Goal: Task Accomplishment & Management: Use online tool/utility

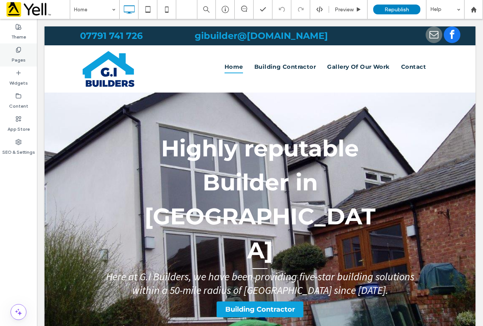
click at [29, 52] on div "Pages" at bounding box center [18, 54] width 37 height 23
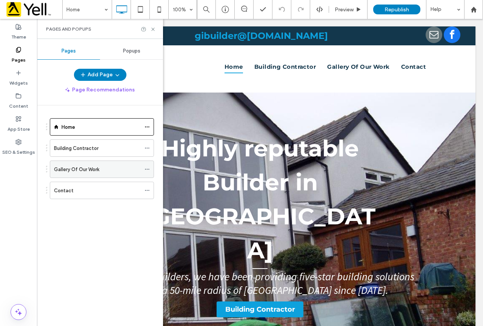
click at [109, 171] on div "Gallery Of Our Work" at bounding box center [97, 169] width 87 height 8
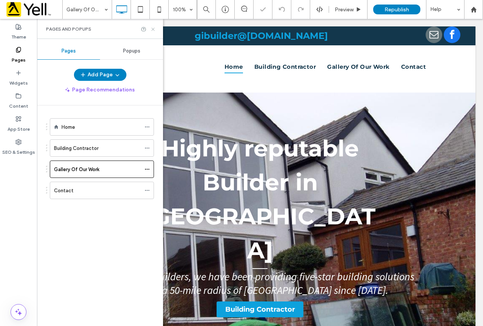
click at [152, 30] on use at bounding box center [152, 29] width 3 height 3
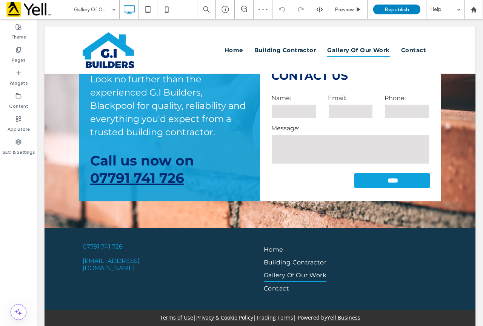
scroll to position [942, 0]
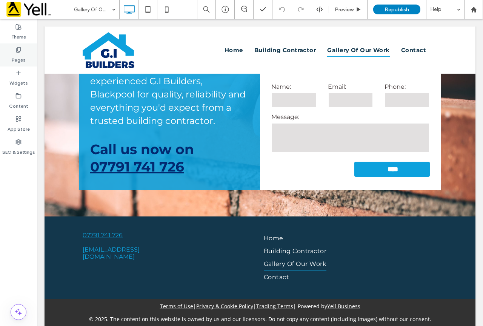
click at [32, 51] on div "Pages" at bounding box center [18, 54] width 37 height 23
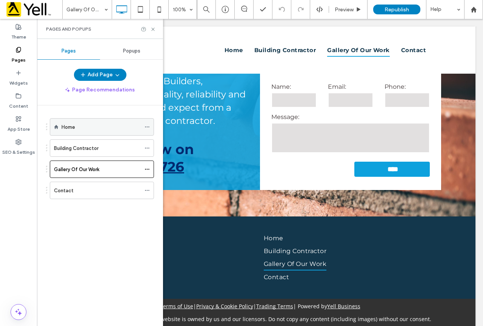
click at [88, 119] on div "Home" at bounding box center [100, 126] width 79 height 17
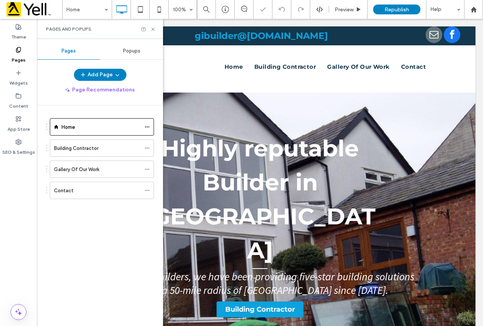
click at [156, 32] on div "Pages and Popups" at bounding box center [100, 29] width 126 height 20
click at [156, 30] on div "Pages and Popups" at bounding box center [100, 29] width 126 height 20
click at [153, 30] on icon at bounding box center [153, 29] width 6 height 6
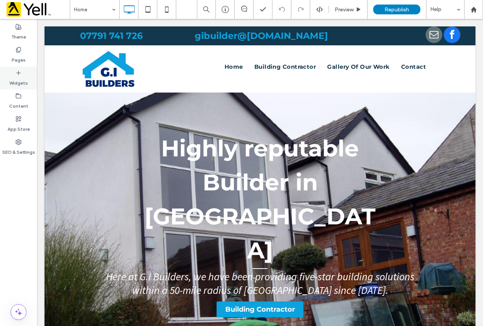
click at [24, 67] on div "Widgets" at bounding box center [18, 77] width 37 height 23
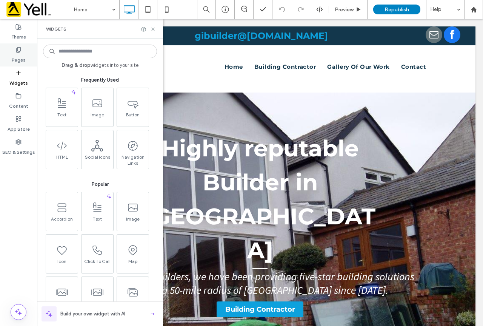
click at [19, 62] on label "Pages" at bounding box center [19, 58] width 14 height 11
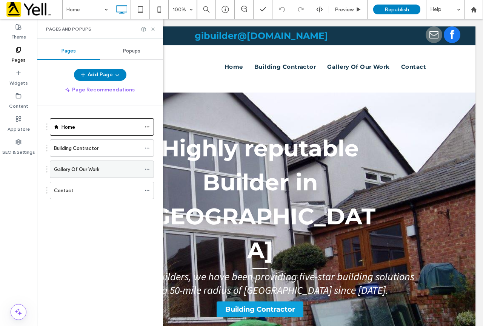
click at [85, 169] on label "Gallery Of Our Work" at bounding box center [76, 169] width 45 height 13
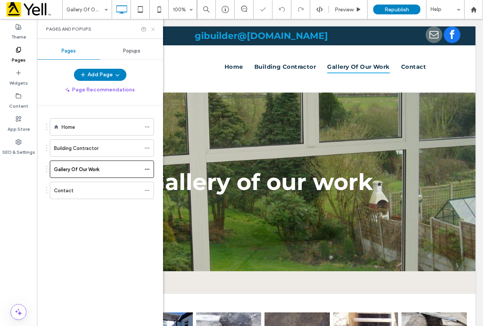
click at [153, 29] on use at bounding box center [152, 29] width 3 height 3
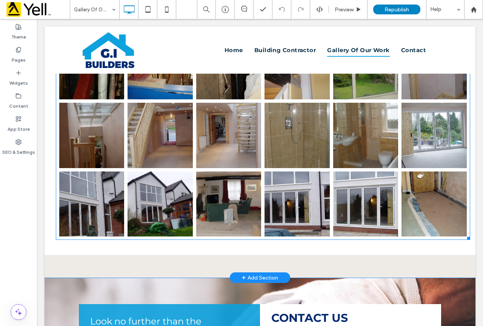
scroll to position [717, 0]
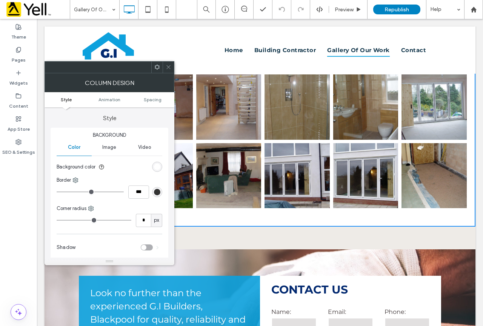
click at [169, 67] on use at bounding box center [168, 67] width 4 height 4
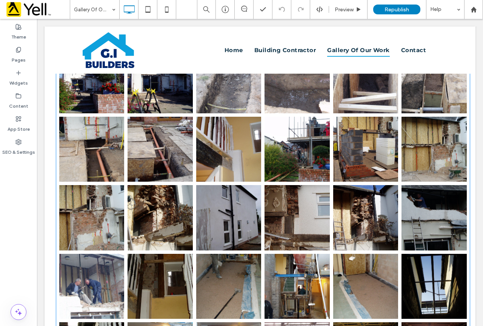
scroll to position [302, 0]
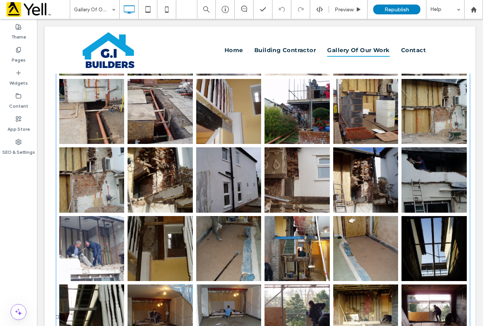
click at [252, 147] on link at bounding box center [228, 179] width 65 height 65
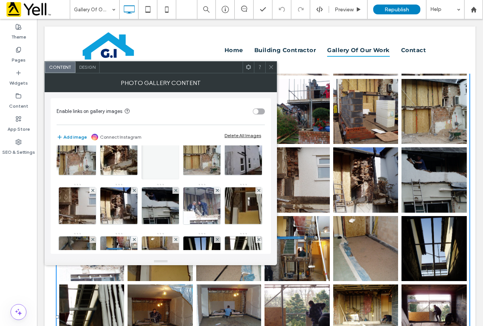
scroll to position [64, 0]
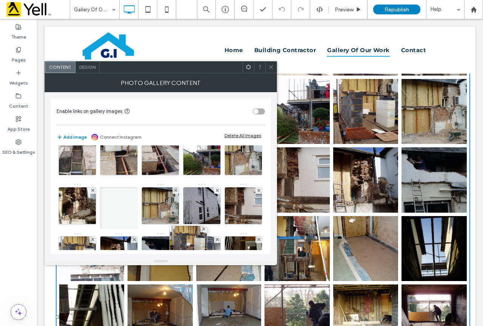
drag, startPoint x: 109, startPoint y: 180, endPoint x: 285, endPoint y: 261, distance: 193.1
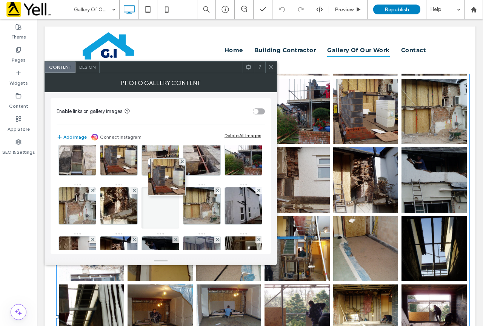
scroll to position [15, 0]
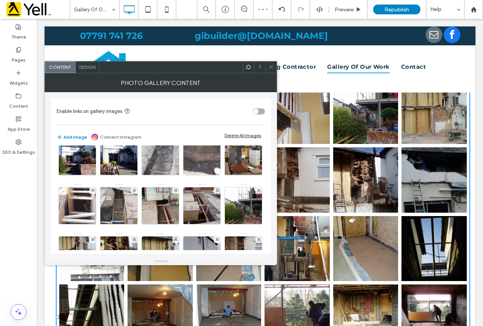
click at [272, 68] on use at bounding box center [271, 67] width 4 height 4
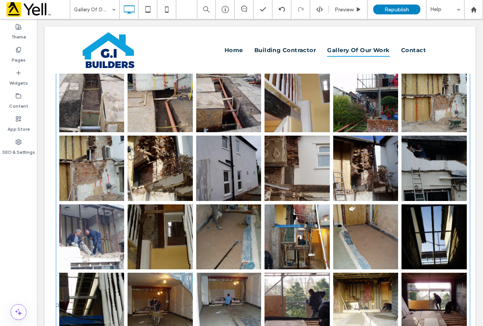
scroll to position [302, 0]
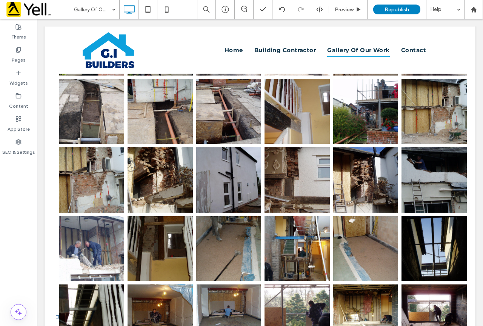
click at [245, 159] on link at bounding box center [228, 179] width 65 height 65
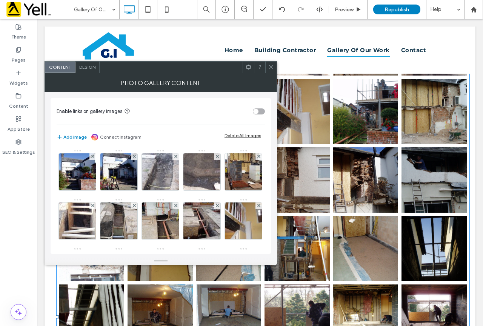
click at [268, 69] on div at bounding box center [270, 66] width 11 height 11
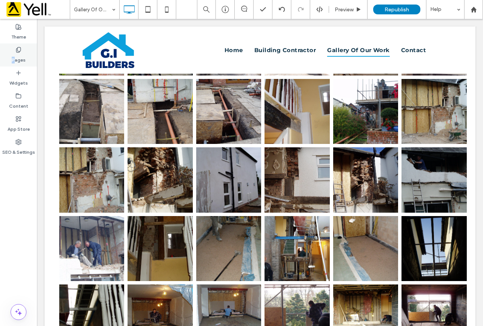
click at [14, 51] on div "Pages" at bounding box center [18, 54] width 37 height 23
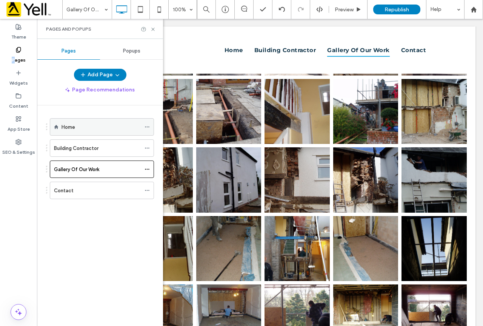
click at [91, 128] on div "Home" at bounding box center [100, 127] width 79 height 8
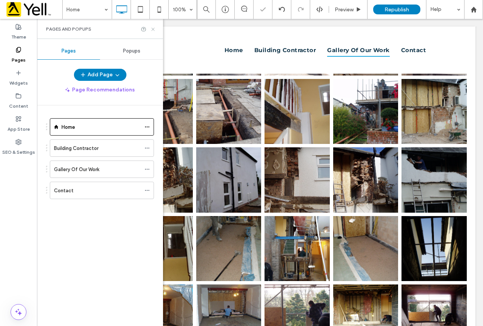
click at [153, 27] on icon at bounding box center [153, 29] width 6 height 6
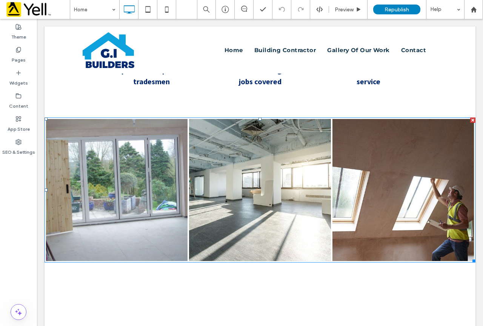
scroll to position [415, 0]
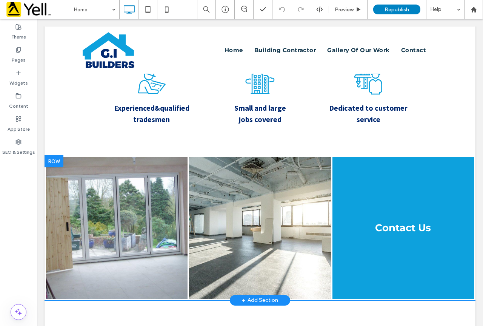
click at [396, 157] on link at bounding box center [402, 227] width 141 height 141
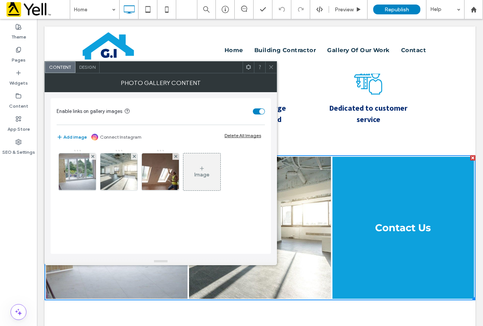
click at [396, 157] on link at bounding box center [402, 227] width 141 height 141
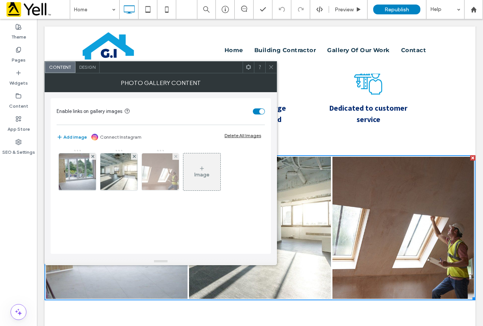
click at [163, 168] on img at bounding box center [160, 171] width 56 height 37
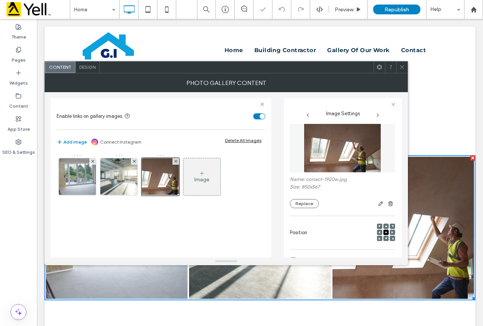
scroll to position [0, 0]
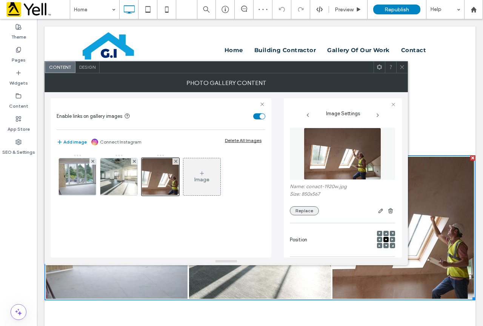
click at [310, 207] on button "Replace" at bounding box center [304, 210] width 29 height 9
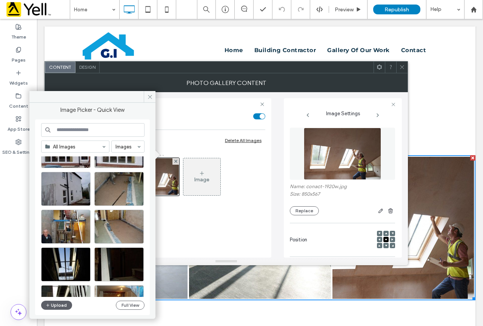
scroll to position [324, 0]
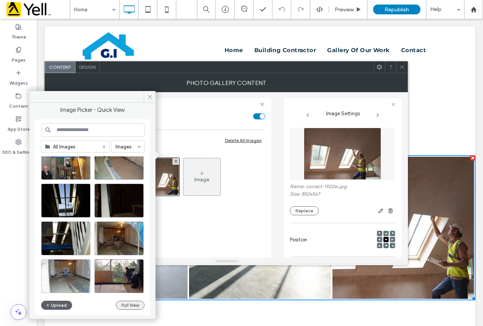
click at [128, 305] on button "Full View" at bounding box center [130, 304] width 29 height 9
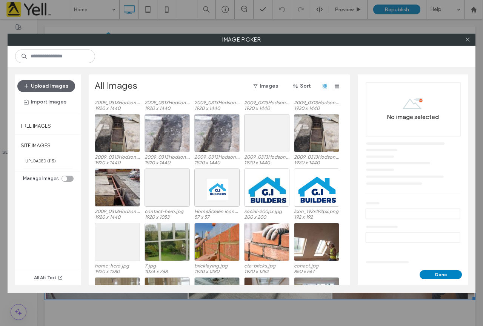
scroll to position [697, 0]
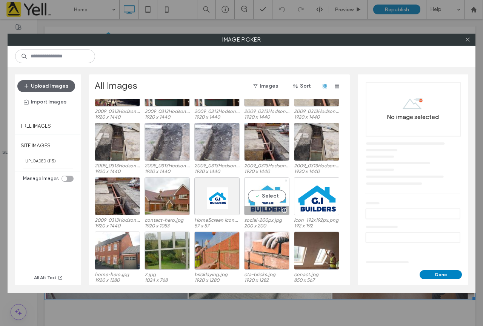
click at [260, 197] on div "Select" at bounding box center [266, 196] width 45 height 38
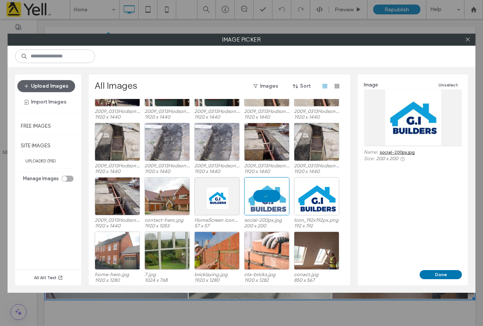
click at [438, 276] on button "Done" at bounding box center [440, 274] width 42 height 9
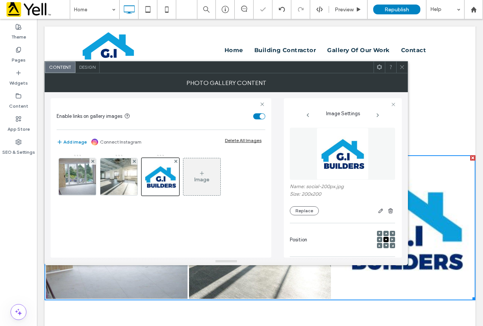
click at [402, 73] on div "Photo Gallery Content" at bounding box center [226, 82] width 363 height 19
click at [399, 65] on icon at bounding box center [402, 67] width 6 height 6
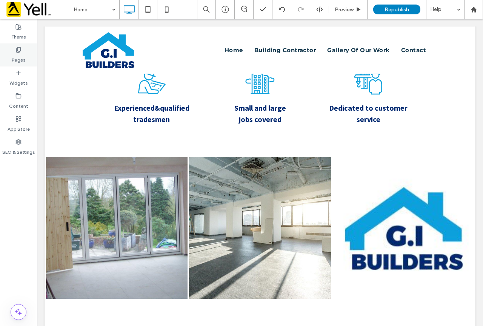
click at [21, 61] on label "Pages" at bounding box center [19, 58] width 14 height 11
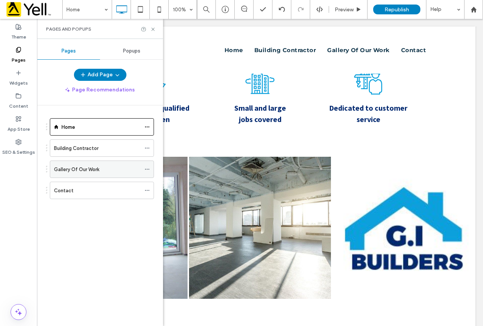
click at [93, 167] on label "Gallery Of Our Work" at bounding box center [76, 169] width 45 height 13
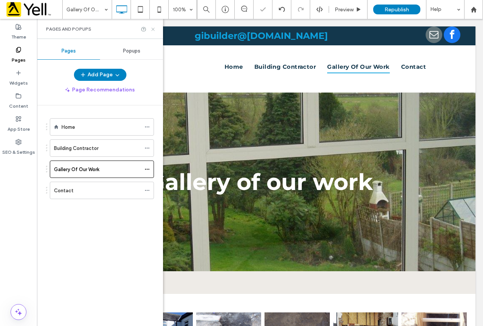
click at [153, 30] on icon at bounding box center [153, 29] width 6 height 6
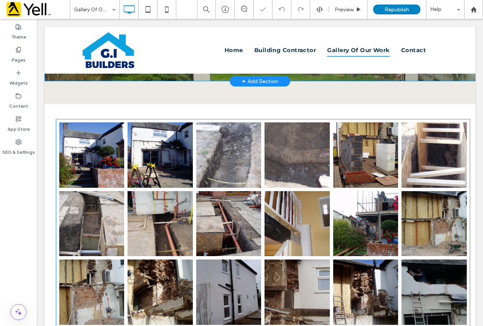
scroll to position [226, 0]
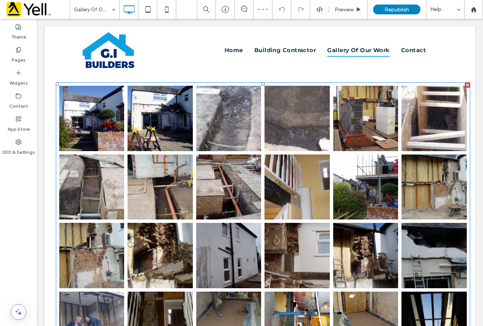
click at [159, 133] on link at bounding box center [159, 118] width 65 height 65
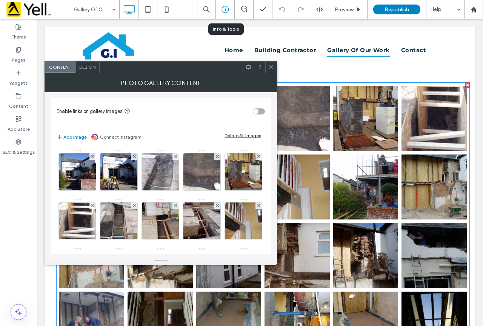
click at [227, 6] on icon at bounding box center [225, 10] width 8 height 8
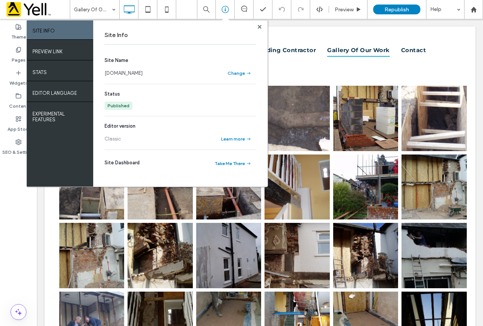
click at [143, 71] on link "[DOMAIN_NAME]" at bounding box center [123, 73] width 38 height 8
click at [259, 26] on use at bounding box center [260, 27] width 4 height 4
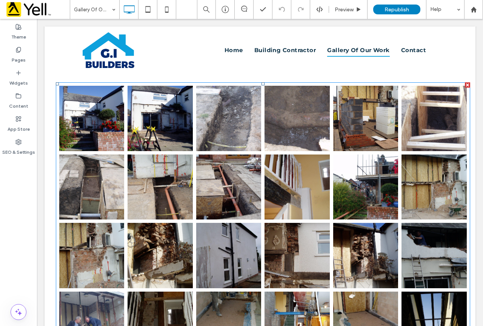
click at [172, 198] on link at bounding box center [159, 186] width 65 height 65
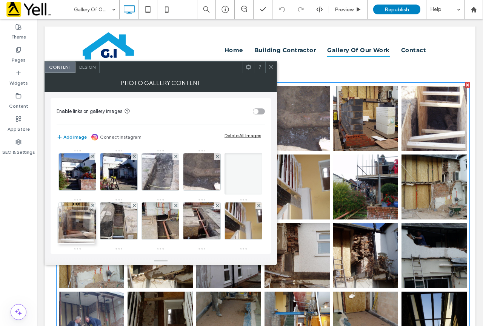
drag, startPoint x: 112, startPoint y: 223, endPoint x: 67, endPoint y: 227, distance: 45.1
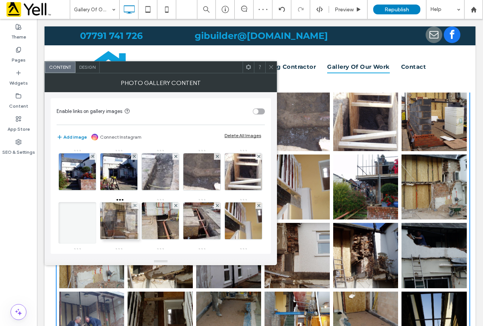
drag, startPoint x: 166, startPoint y: 229, endPoint x: 106, endPoint y: 229, distance: 60.0
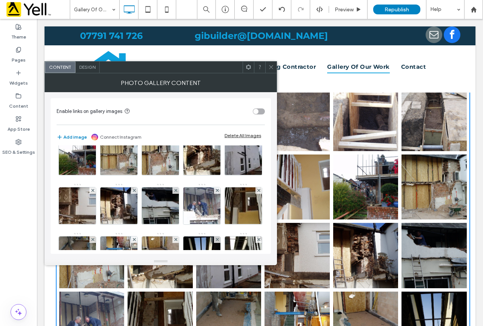
scroll to position [38, 0]
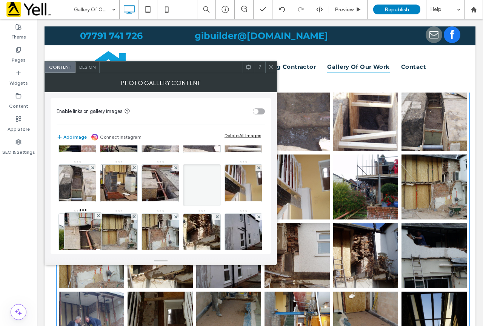
drag, startPoint x: 241, startPoint y: 212, endPoint x: 39, endPoint y: 258, distance: 207.4
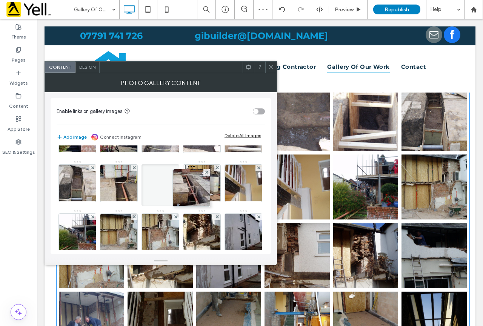
drag, startPoint x: 89, startPoint y: 234, endPoint x: 228, endPoint y: 172, distance: 152.7
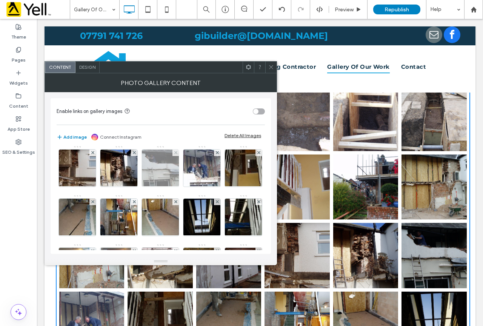
scroll to position [113, 0]
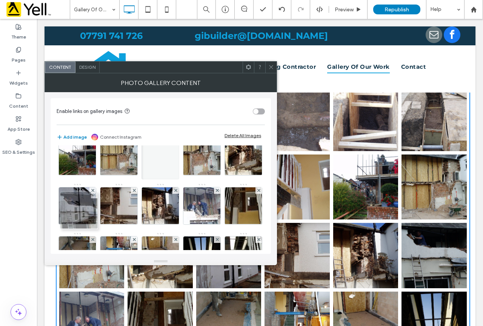
drag, startPoint x: 114, startPoint y: 244, endPoint x: 66, endPoint y: 197, distance: 68.0
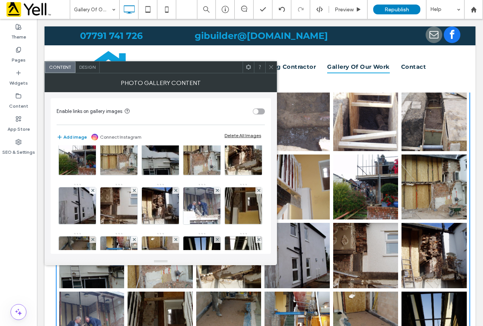
scroll to position [75, 0]
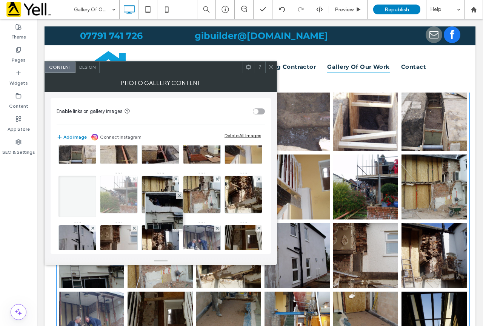
drag, startPoint x: 74, startPoint y: 233, endPoint x: 219, endPoint y: 181, distance: 154.3
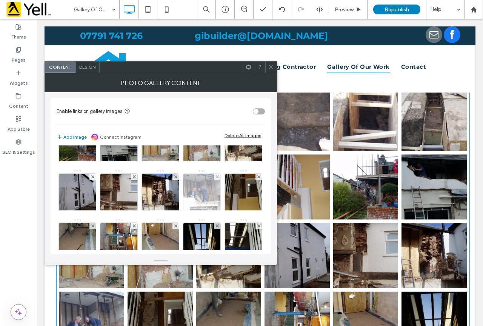
scroll to position [113, 0]
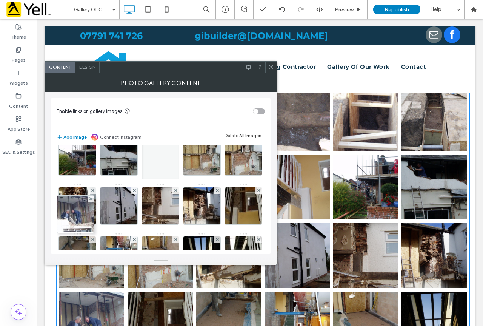
drag, startPoint x: 162, startPoint y: 245, endPoint x: 56, endPoint y: 198, distance: 116.2
click at [56, 198] on div "Enable links on gallery images Add image Connect Instagram Delete All Images Im…" at bounding box center [161, 175] width 220 height 155
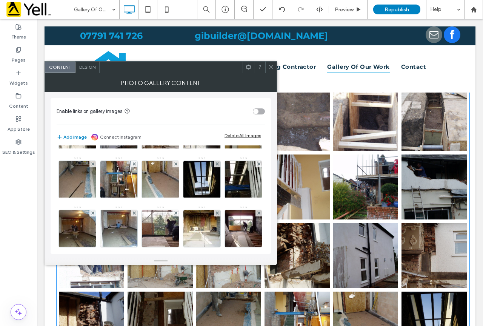
scroll to position [151, 0]
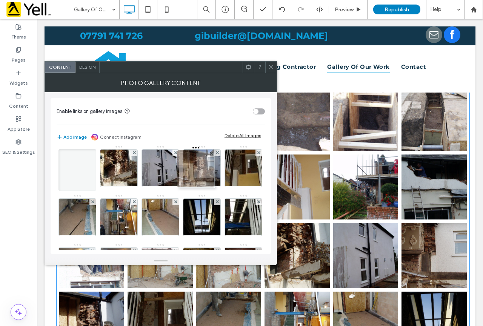
drag, startPoint x: 124, startPoint y: 223, endPoint x: 200, endPoint y: 175, distance: 90.2
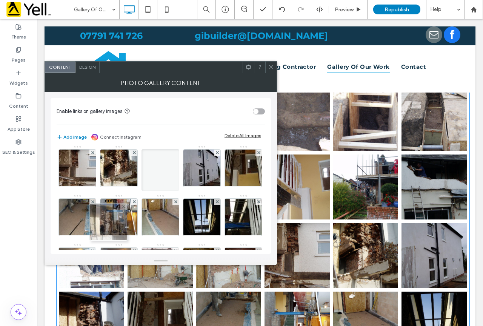
drag, startPoint x: 157, startPoint y: 217, endPoint x: 97, endPoint y: 223, distance: 60.7
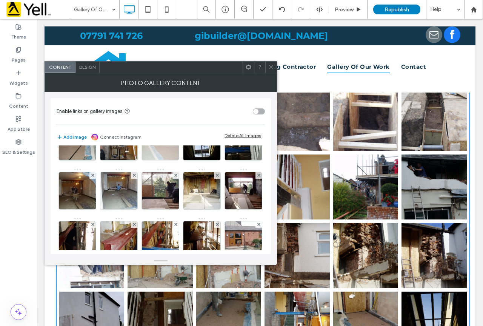
scroll to position [189, 0]
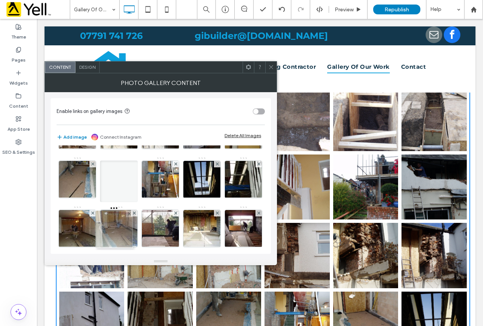
drag, startPoint x: 164, startPoint y: 230, endPoint x: 107, endPoint y: 231, distance: 57.0
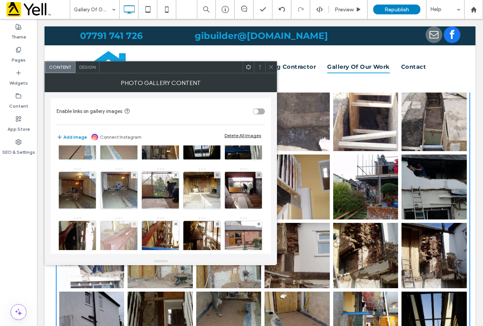
scroll to position [226, 0]
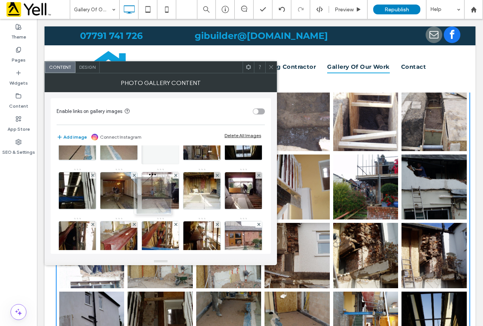
drag, startPoint x: 163, startPoint y: 238, endPoint x: 152, endPoint y: 190, distance: 49.1
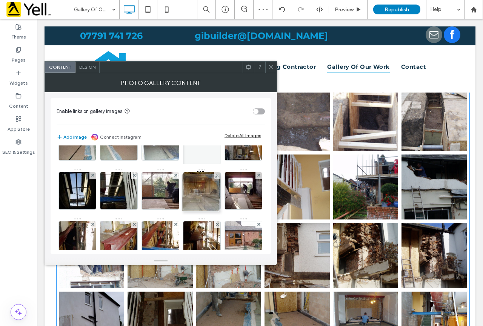
drag, startPoint x: 161, startPoint y: 238, endPoint x: 209, endPoint y: 178, distance: 76.7
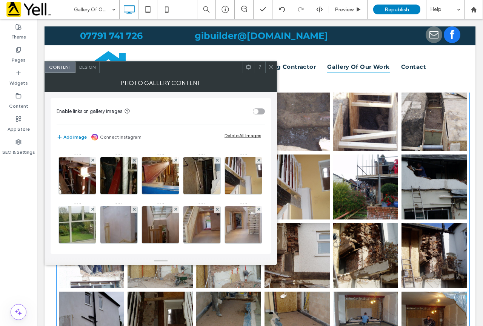
scroll to position [377, 0]
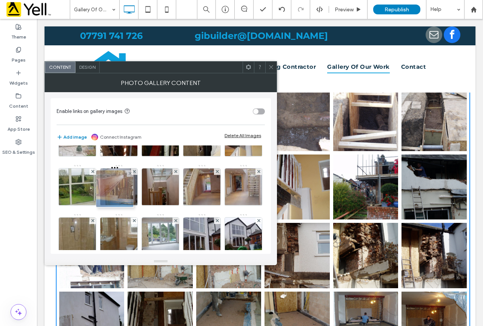
drag, startPoint x: 121, startPoint y: 233, endPoint x: 115, endPoint y: 183, distance: 50.5
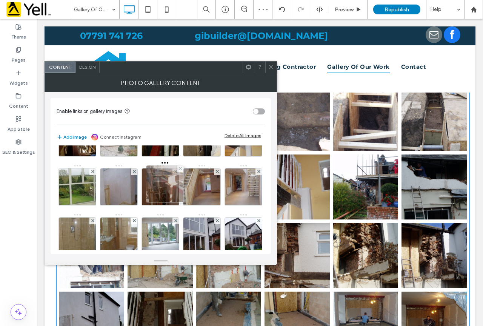
drag, startPoint x: 76, startPoint y: 241, endPoint x: 174, endPoint y: 182, distance: 114.1
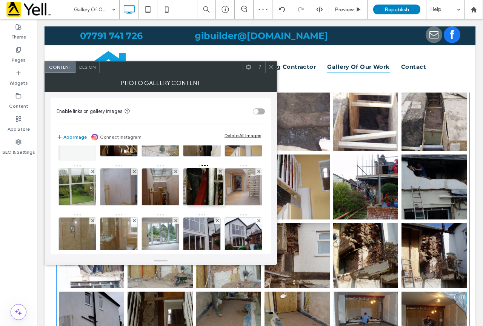
drag, startPoint x: 111, startPoint y: 238, endPoint x: 194, endPoint y: 188, distance: 96.9
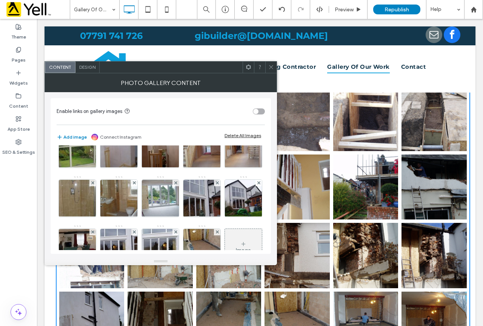
scroll to position [453, 0]
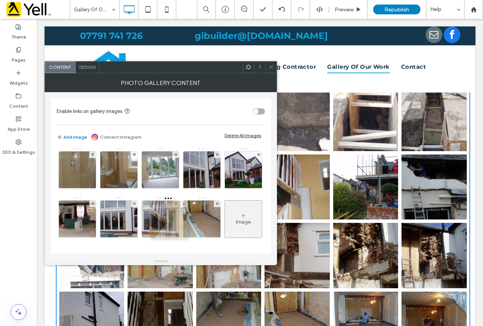
drag, startPoint x: 203, startPoint y: 168, endPoint x: 163, endPoint y: 223, distance: 67.5
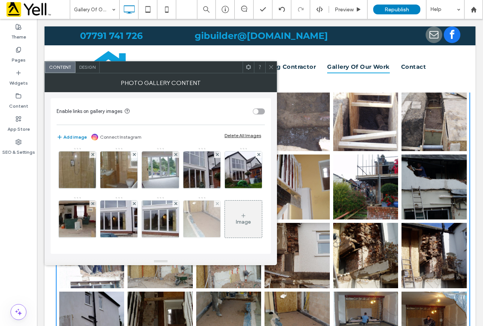
scroll to position [553, 0]
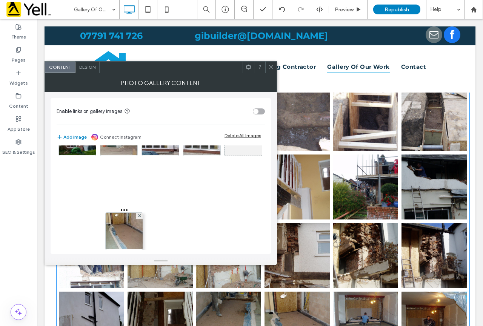
drag, startPoint x: 118, startPoint y: 243, endPoint x: 125, endPoint y: 153, distance: 90.4
click at [224, 111] on div at bounding box center [243, 89] width 38 height 41
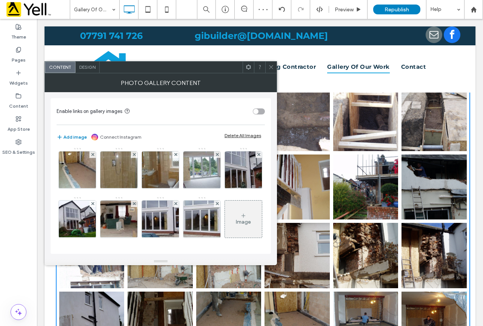
scroll to position [477, 0]
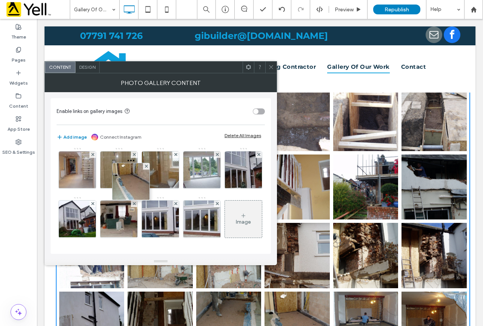
drag, startPoint x: 118, startPoint y: 230, endPoint x: 129, endPoint y: 136, distance: 95.3
click at [129, 136] on div "Enable links on gallery images Add image Connect Instagram Delete All Images Im…" at bounding box center [161, 175] width 220 height 155
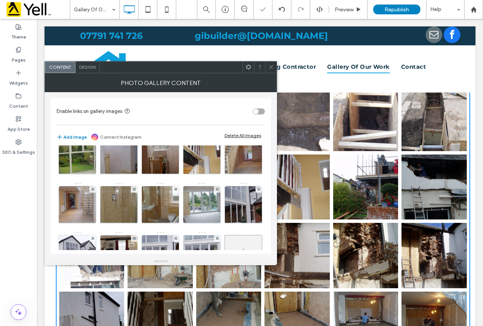
scroll to position [364, 0]
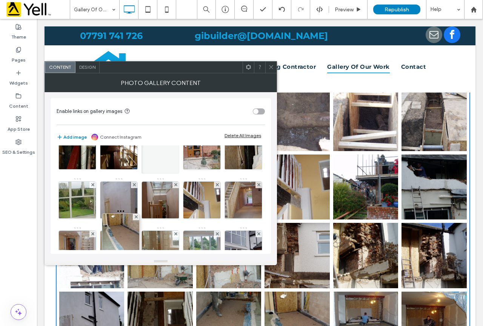
drag, startPoint x: 119, startPoint y: 240, endPoint x: 123, endPoint y: 191, distance: 49.2
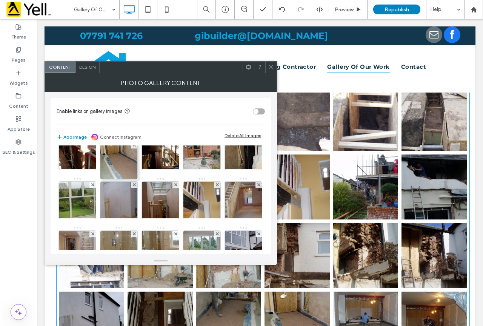
drag, startPoint x: 116, startPoint y: 240, endPoint x: 115, endPoint y: 147, distance: 92.8
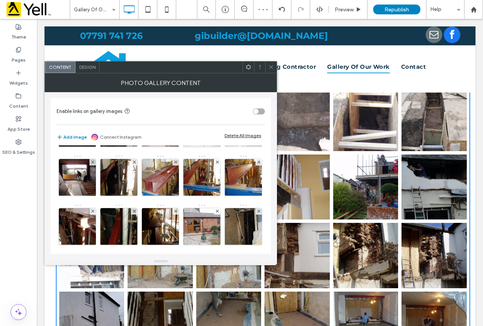
scroll to position [251, 0]
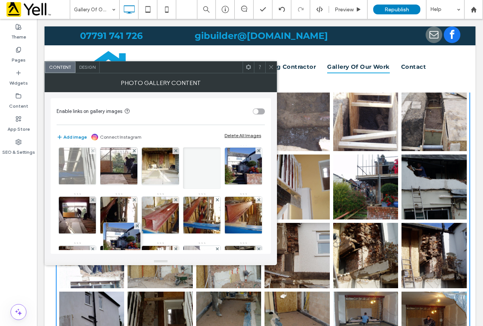
drag, startPoint x: 117, startPoint y: 245, endPoint x: 124, endPoint y: 206, distance: 40.0
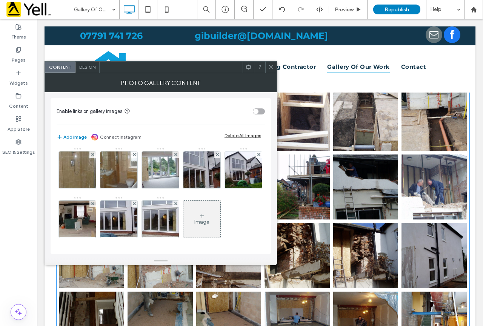
scroll to position [477, 0]
click at [56, 186] on div "Enable links on gallery images Add image Connect Instagram Delete All Images Im…" at bounding box center [161, 175] width 220 height 155
click at [64, 139] on img at bounding box center [77, 120] width 49 height 37
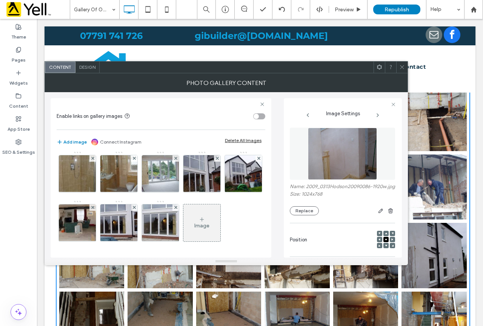
scroll to position [515, 0]
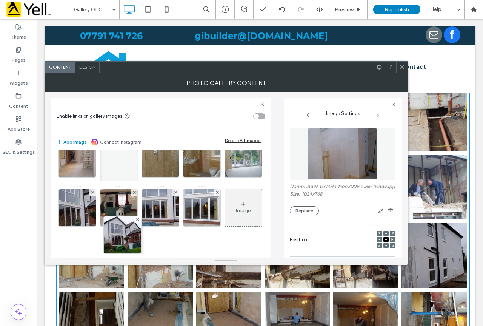
drag, startPoint x: 111, startPoint y: 240, endPoint x: 110, endPoint y: 139, distance: 101.5
click at [110, 141] on div "Enable links on gallery images Add image Connect Instagram Delete All Images Im…" at bounding box center [161, 177] width 221 height 159
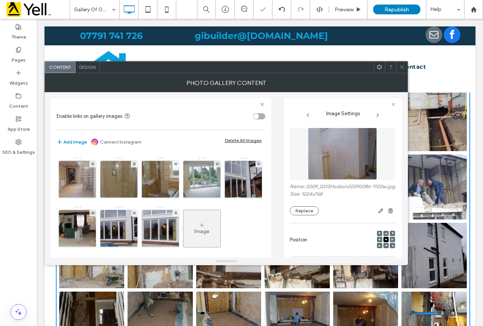
scroll to position [402, 0]
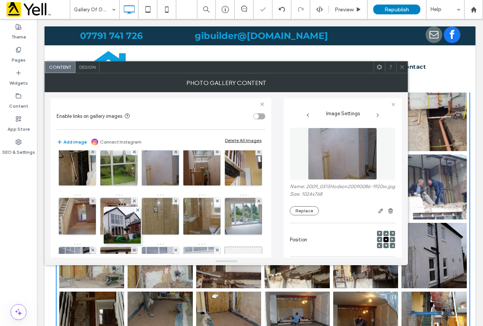
drag, startPoint x: 115, startPoint y: 248, endPoint x: 117, endPoint y: 149, distance: 98.5
click at [115, 153] on div "Image" at bounding box center [161, 21] width 208 height 539
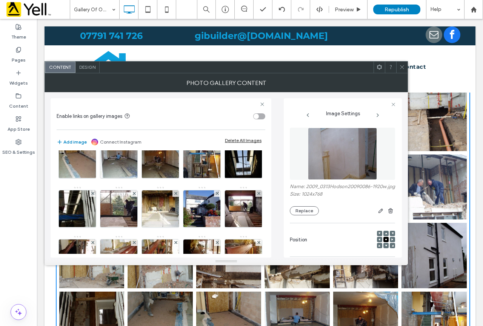
scroll to position [175, 0]
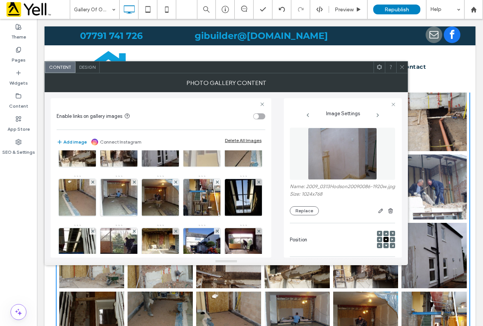
click at [177, 167] on img at bounding box center [201, 148] width 49 height 37
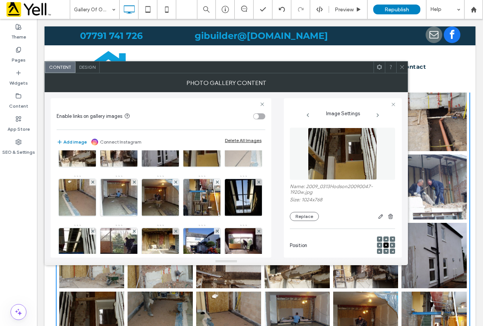
scroll to position [213, 0]
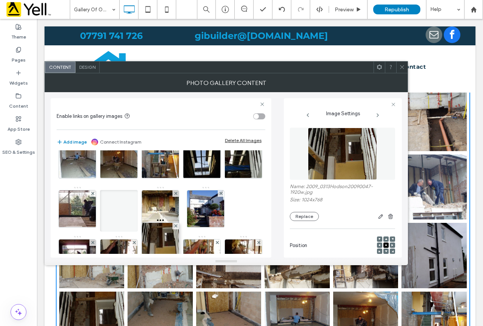
drag, startPoint x: 197, startPoint y: 186, endPoint x: 160, endPoint y: 277, distance: 98.5
click at [160, 266] on link at bounding box center [159, 255] width 65 height 65
click at [160, 258] on div at bounding box center [226, 261] width 363 height 8
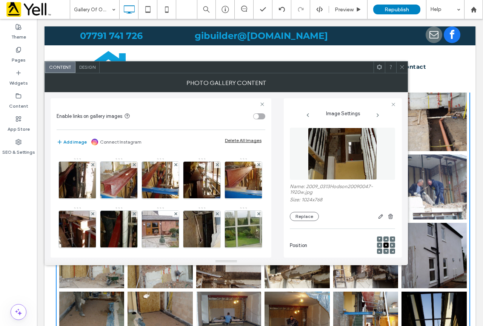
scroll to position [326, 0]
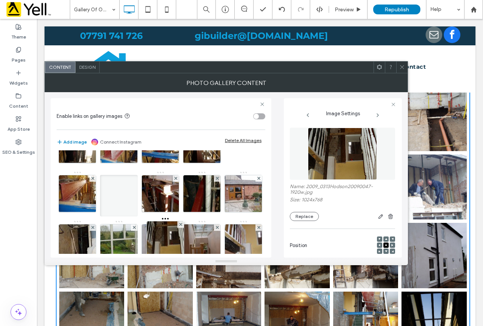
drag, startPoint x: 201, startPoint y: 174, endPoint x: 170, endPoint y: 269, distance: 99.6
click at [174, 261] on div at bounding box center [226, 261] width 363 height 8
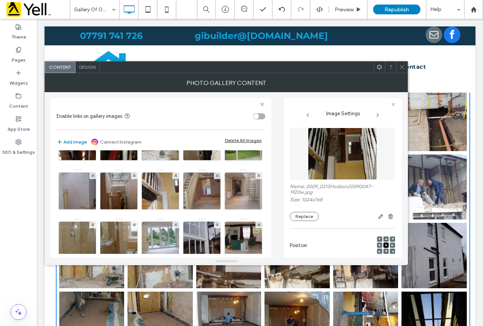
scroll to position [365, 0]
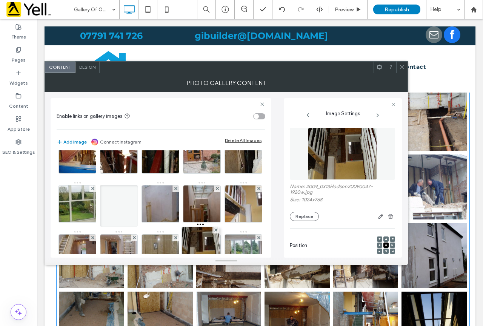
drag, startPoint x: 201, startPoint y: 224, endPoint x: 232, endPoint y: 275, distance: 59.1
click at [232, 275] on link at bounding box center [228, 255] width 65 height 65
click at [223, 254] on div "Enable links on gallery images Add image Connect Instagram Delete All Images Im…" at bounding box center [161, 177] width 221 height 159
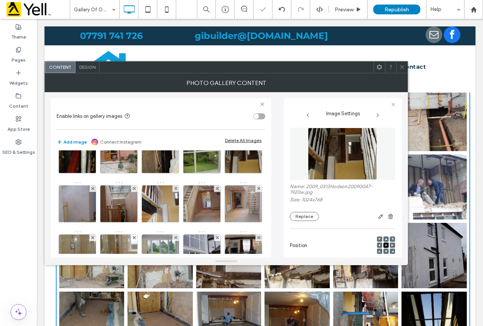
click at [230, 238] on div "Image" at bounding box center [161, 58] width 208 height 539
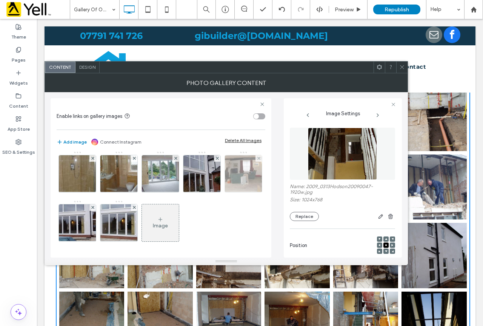
scroll to position [441, 0]
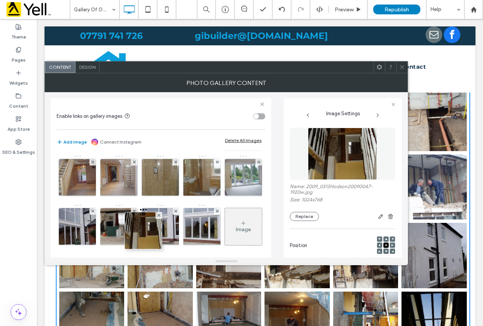
drag, startPoint x: 203, startPoint y: 174, endPoint x: 141, endPoint y: 225, distance: 80.1
drag, startPoint x: 162, startPoint y: 236, endPoint x: 109, endPoint y: 238, distance: 53.2
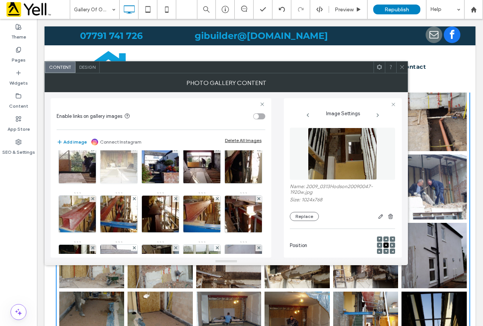
scroll to position [214, 0]
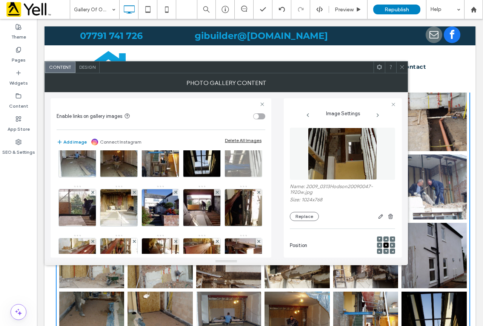
click at [219, 177] on img at bounding box center [243, 158] width 49 height 37
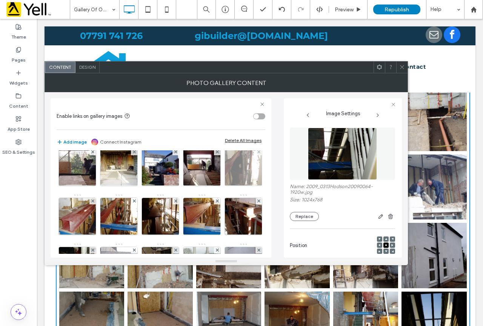
scroll to position [327, 0]
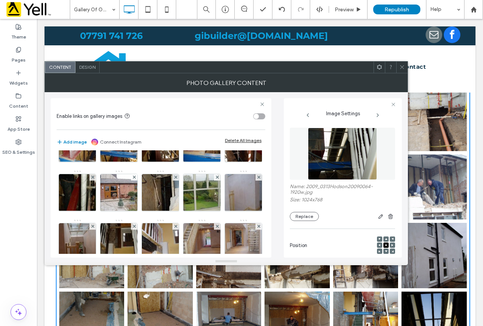
click at [219, 113] on img at bounding box center [243, 94] width 49 height 37
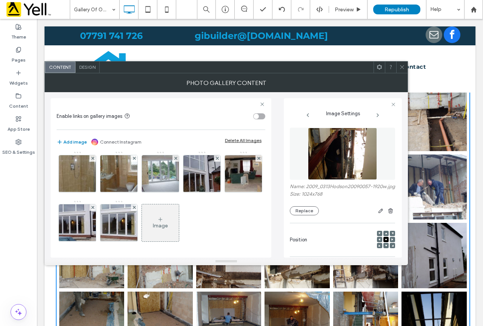
scroll to position [478, 0]
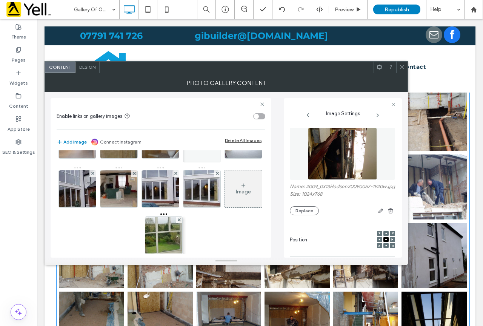
drag, startPoint x: 160, startPoint y: 155, endPoint x: 161, endPoint y: 264, distance: 109.0
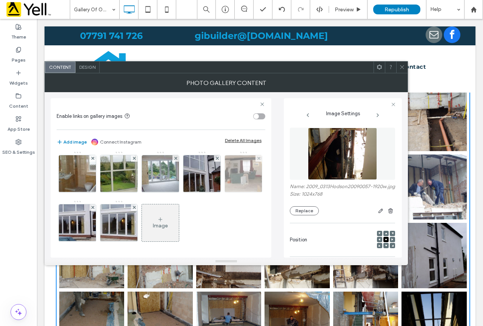
scroll to position [516, 0]
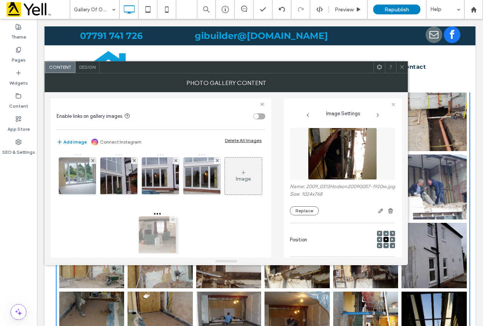
drag, startPoint x: 121, startPoint y: 232, endPoint x: 157, endPoint y: 193, distance: 53.6
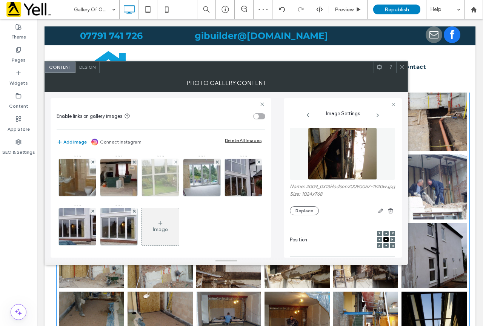
scroll to position [403, 0]
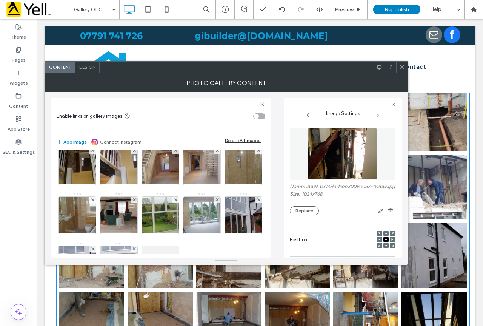
click at [136, 135] on img at bounding box center [160, 116] width 49 height 37
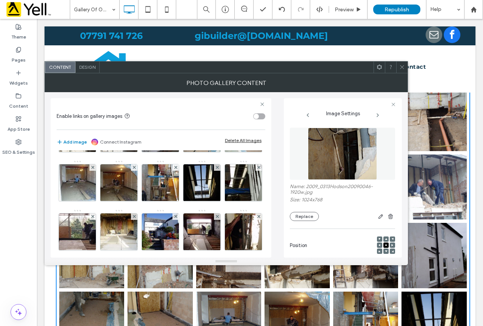
scroll to position [214, 0]
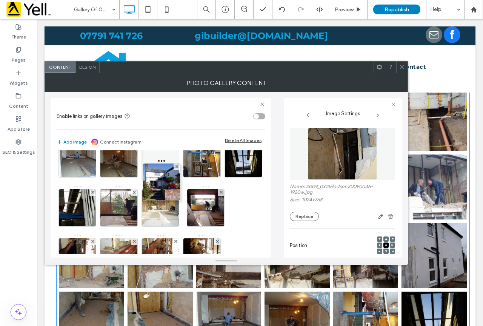
drag, startPoint x: 198, startPoint y: 246, endPoint x: 148, endPoint y: 147, distance: 110.2
click at [148, 147] on div "Enable links on gallery images Add image Connect Instagram Delete All Images Im…" at bounding box center [161, 177] width 221 height 159
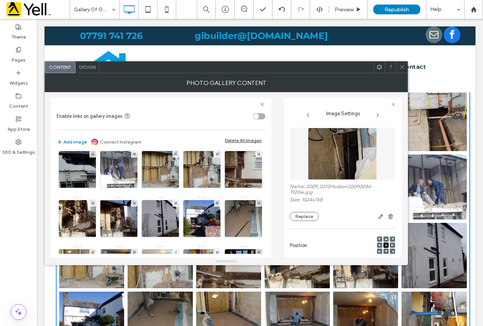
scroll to position [113, 0]
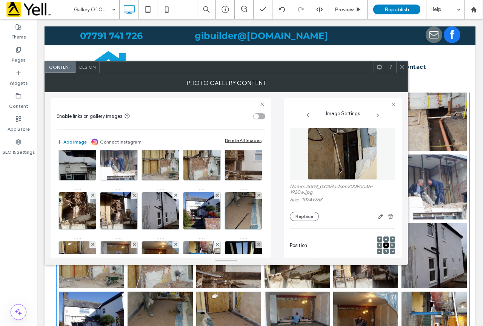
click at [404, 63] on span at bounding box center [402, 66] width 6 height 11
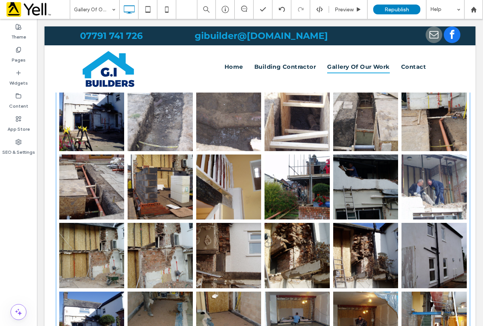
click at [229, 173] on link at bounding box center [228, 186] width 65 height 65
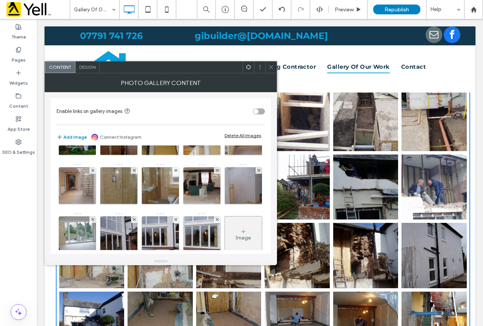
scroll to position [415, 0]
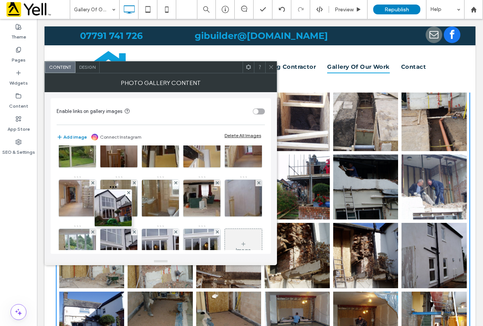
drag, startPoint x: 66, startPoint y: 238, endPoint x: 174, endPoint y: 141, distance: 145.3
drag, startPoint x: 168, startPoint y: 207, endPoint x: 152, endPoint y: 118, distance: 89.8
click at [152, 118] on div "Enable links on gallery images Add image Connect Instagram Delete All Images Im…" at bounding box center [161, 175] width 220 height 155
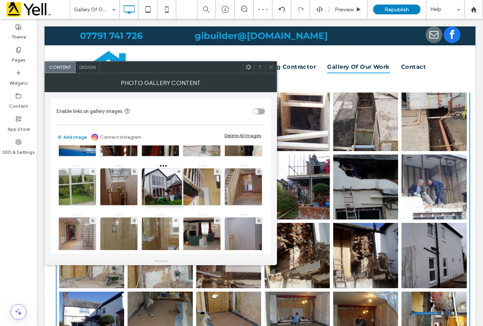
drag, startPoint x: 164, startPoint y: 194, endPoint x: 131, endPoint y: 124, distance: 77.0
click at [131, 124] on div "Enable links on gallery images Add image Connect Instagram Delete All Images Im…" at bounding box center [161, 175] width 220 height 155
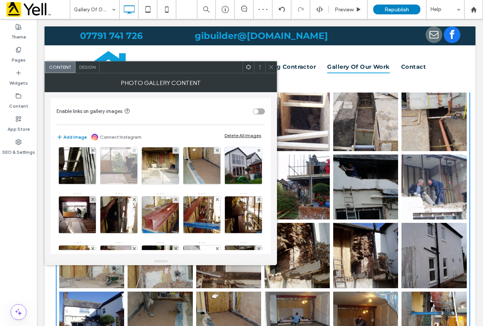
scroll to position [264, 0]
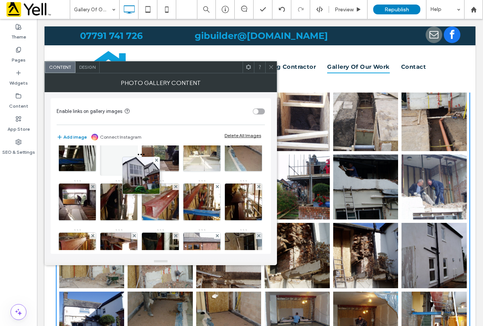
drag, startPoint x: 123, startPoint y: 241, endPoint x: 157, endPoint y: 147, distance: 100.7
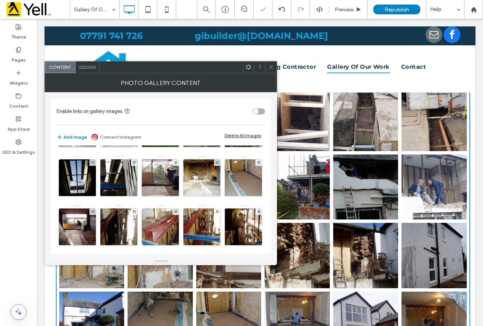
scroll to position [226, 0]
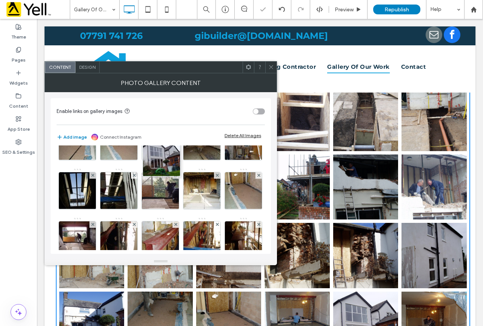
drag, startPoint x: 160, startPoint y: 189, endPoint x: 159, endPoint y: 132, distance: 56.6
click at [159, 133] on div "Enable links on gallery images Add image Connect Instagram Delete All Images Im…" at bounding box center [161, 175] width 220 height 155
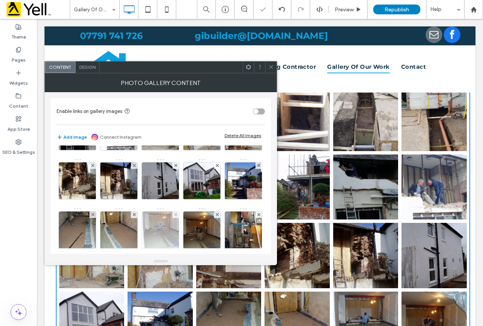
scroll to position [151, 0]
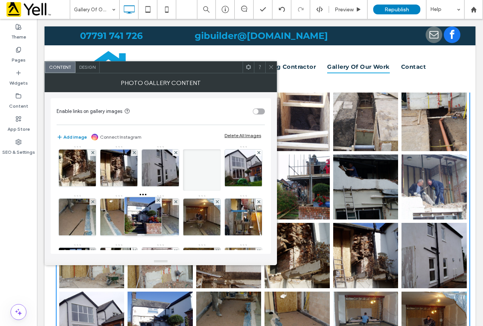
drag, startPoint x: 207, startPoint y: 226, endPoint x: 163, endPoint y: 225, distance: 44.1
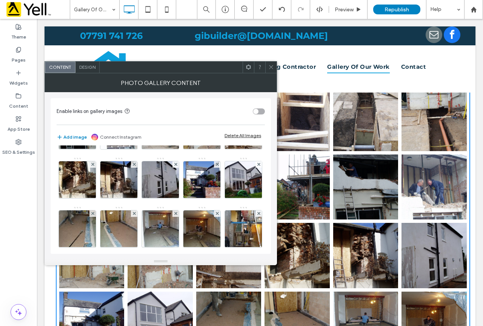
scroll to position [138, 0]
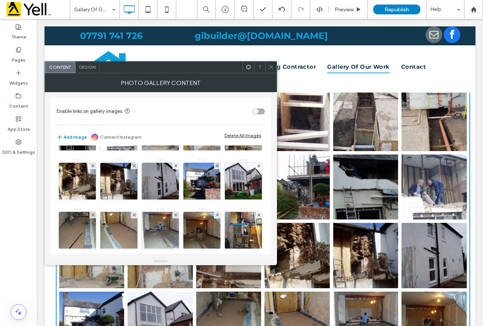
click at [268, 72] on div at bounding box center [270, 66] width 11 height 11
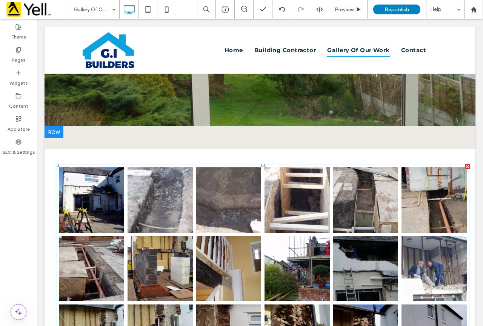
scroll to position [151, 0]
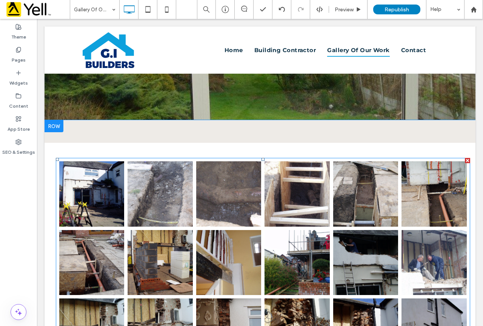
click at [167, 265] on link at bounding box center [159, 262] width 65 height 65
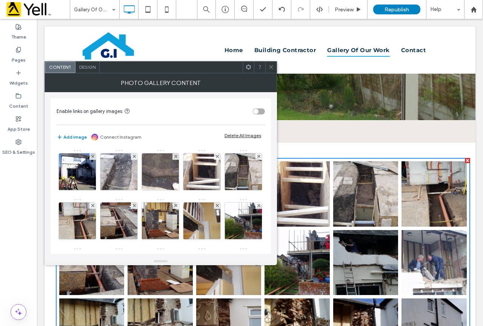
scroll to position [38, 0]
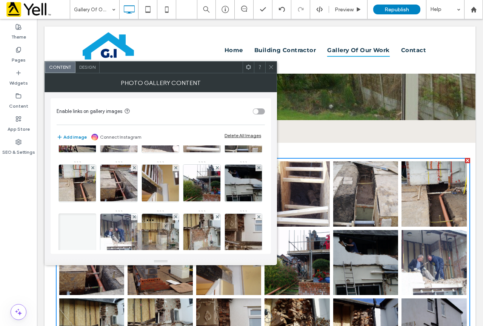
drag, startPoint x: 198, startPoint y: 187, endPoint x: 143, endPoint y: 246, distance: 80.8
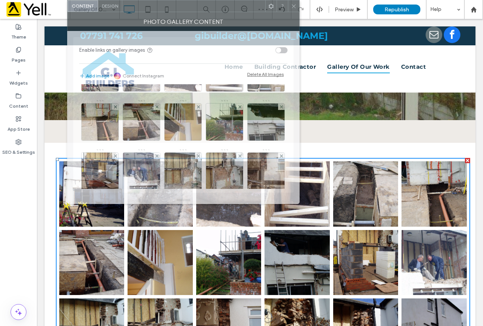
drag, startPoint x: 129, startPoint y: 71, endPoint x: 151, endPoint y: -27, distance: 101.0
click at [151, 0] on html ".wqwq-1{fill:#231f20;} .cls-1q, .cls-2q { fill-rule: evenodd; } .cls-2q { fill:…" at bounding box center [241, 163] width 483 height 326
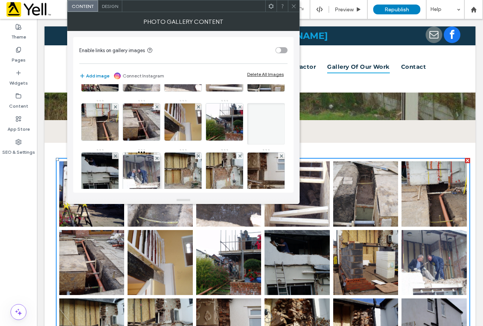
drag, startPoint x: 227, startPoint y: 171, endPoint x: 121, endPoint y: 178, distance: 107.0
click at [121, 178] on div "Image" at bounding box center [182, 319] width 207 height 539
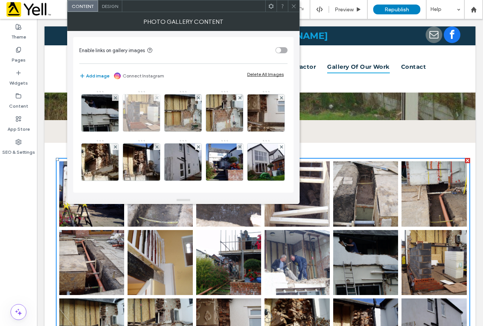
scroll to position [113, 0]
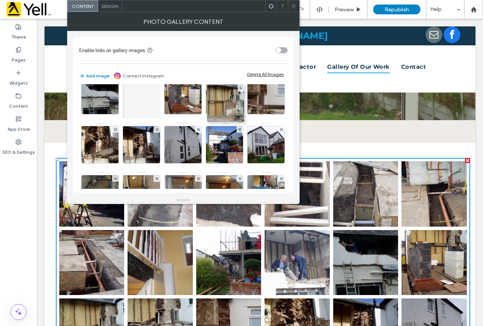
drag, startPoint x: 106, startPoint y: 148, endPoint x: 296, endPoint y: 84, distance: 199.7
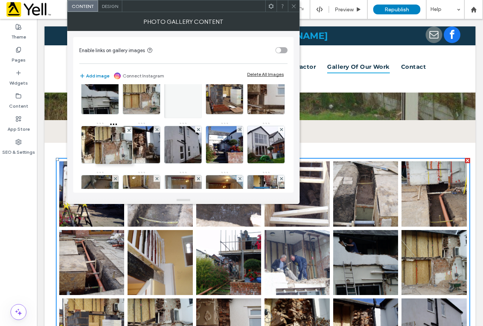
drag, startPoint x: 135, startPoint y: 149, endPoint x: 87, endPoint y: 150, distance: 47.9
click at [164, 118] on div at bounding box center [183, 97] width 38 height 41
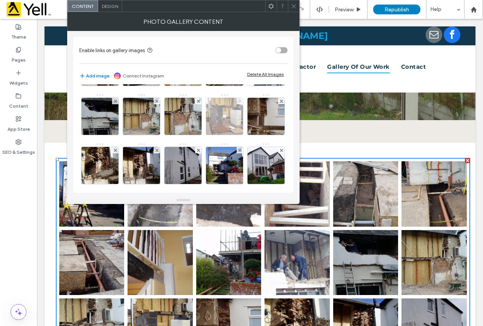
scroll to position [75, 0]
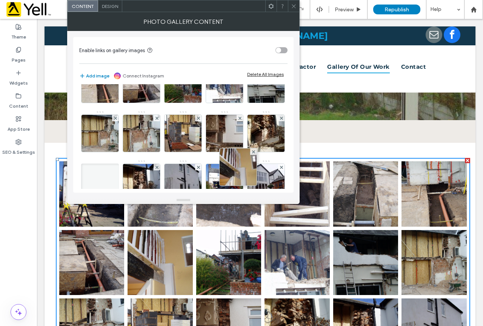
drag, startPoint x: 229, startPoint y: 93, endPoint x: 241, endPoint y: 186, distance: 94.3
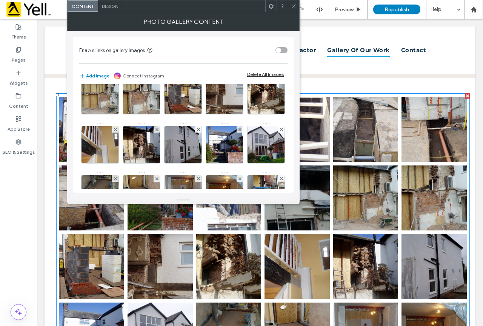
scroll to position [226, 0]
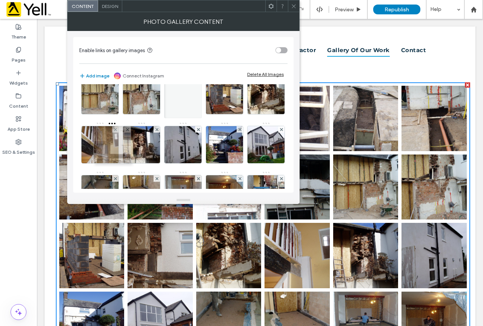
drag, startPoint x: 112, startPoint y: 154, endPoint x: 88, endPoint y: 154, distance: 23.8
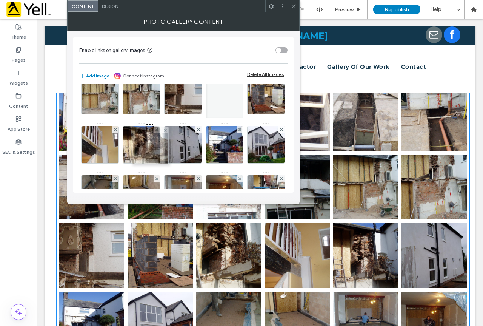
drag, startPoint x: 178, startPoint y: 147, endPoint x: 134, endPoint y: 147, distance: 44.1
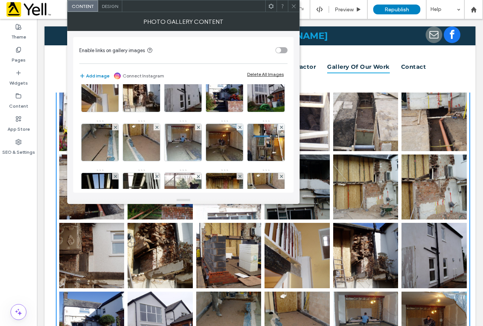
scroll to position [151, 0]
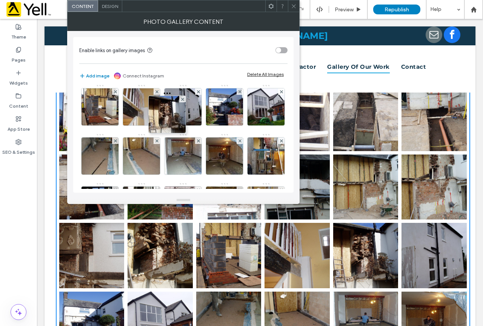
drag, startPoint x: 109, startPoint y: 155, endPoint x: 198, endPoint y: 100, distance: 104.0
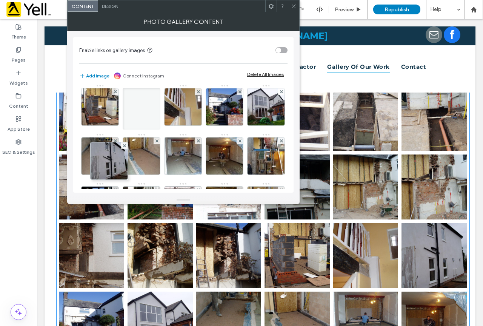
drag, startPoint x: 148, startPoint y: 155, endPoint x: 110, endPoint y: 160, distance: 38.4
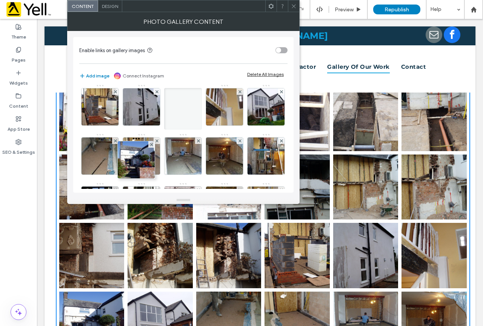
drag, startPoint x: 177, startPoint y: 155, endPoint x: 127, endPoint y: 158, distance: 49.9
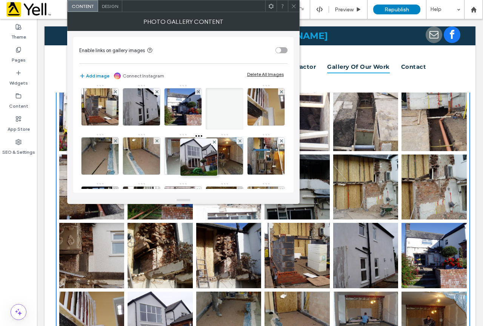
drag, startPoint x: 206, startPoint y: 150, endPoint x: 170, endPoint y: 151, distance: 35.9
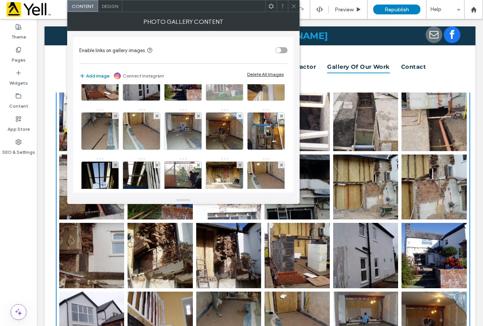
scroll to position [189, 0]
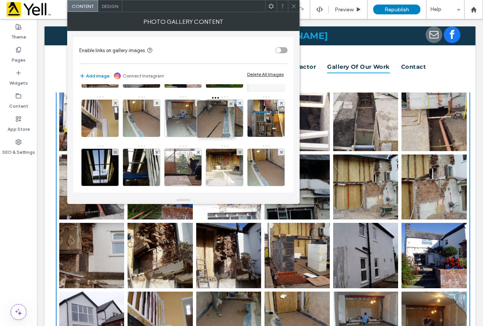
drag, startPoint x: 91, startPoint y: 169, endPoint x: 242, endPoint y: 107, distance: 163.9
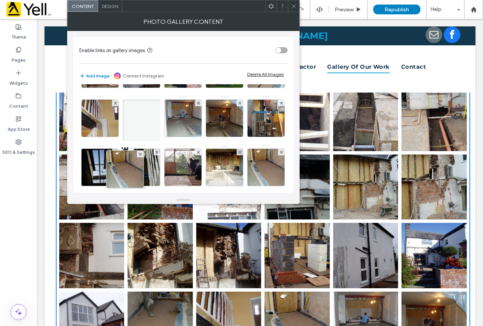
drag, startPoint x: 132, startPoint y: 169, endPoint x: 92, endPoint y: 172, distance: 40.5
click at [123, 141] on div at bounding box center [142, 119] width 38 height 41
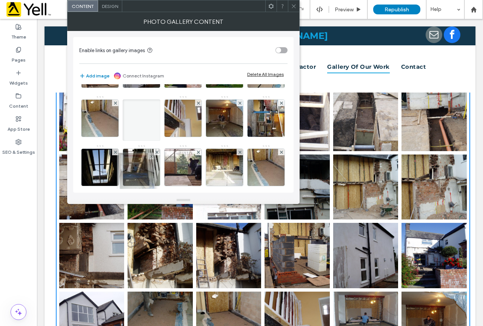
drag, startPoint x: 178, startPoint y: 169, endPoint x: 124, endPoint y: 174, distance: 53.7
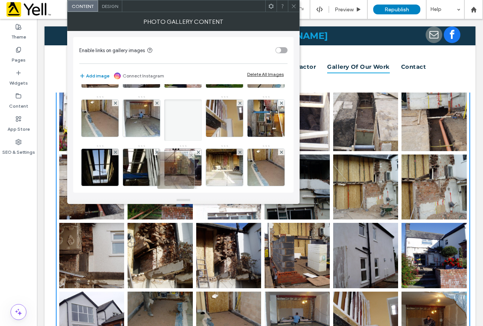
drag, startPoint x: 218, startPoint y: 166, endPoint x: 168, endPoint y: 169, distance: 50.3
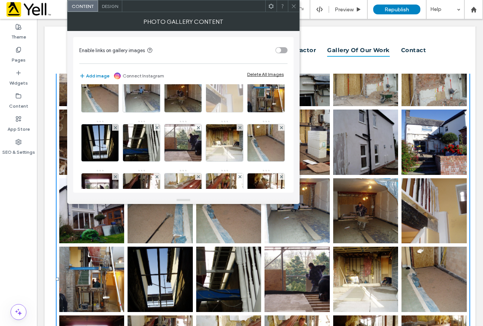
scroll to position [226, 0]
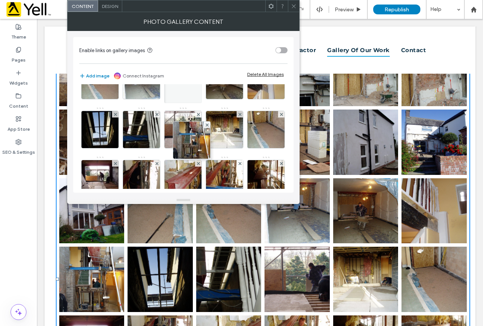
drag, startPoint x: 104, startPoint y: 173, endPoint x: 258, endPoint y: 109, distance: 165.7
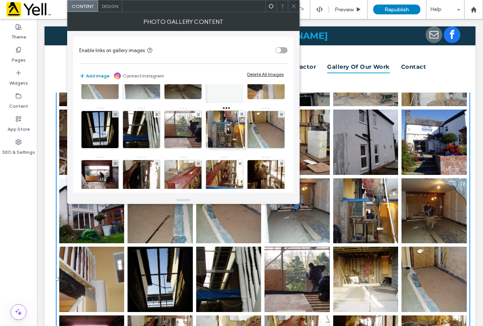
drag, startPoint x: 181, startPoint y: 129, endPoint x: 185, endPoint y: 128, distance: 3.8
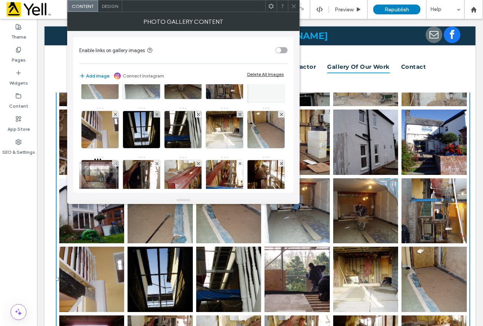
drag, startPoint x: 224, startPoint y: 181, endPoint x: 88, endPoint y: 184, distance: 136.6
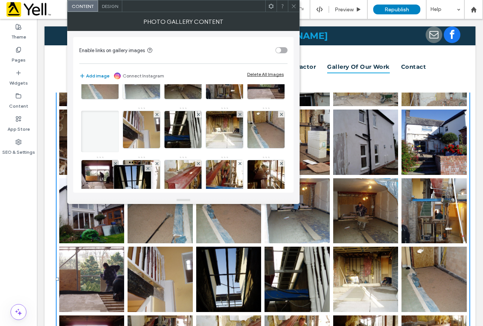
drag, startPoint x: 188, startPoint y: 175, endPoint x: 131, endPoint y: 180, distance: 57.5
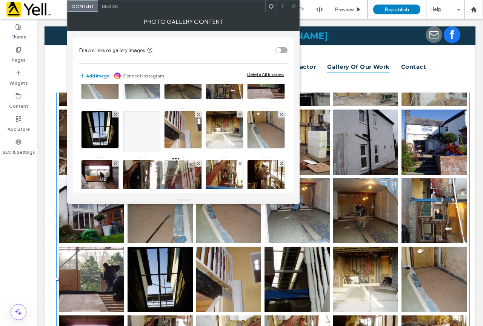
drag, startPoint x: 227, startPoint y: 173, endPoint x: 170, endPoint y: 174, distance: 57.3
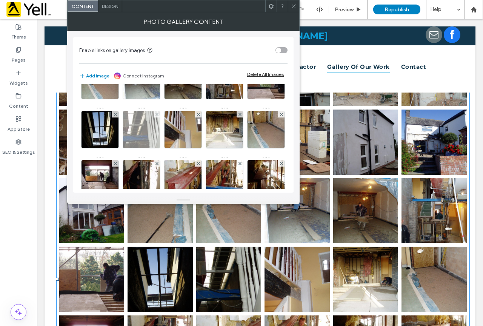
scroll to position [264, 0]
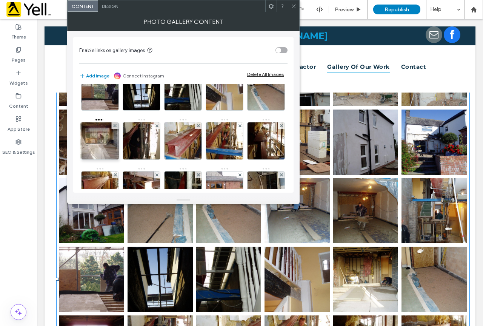
drag, startPoint x: 101, startPoint y: 181, endPoint x: 97, endPoint y: 122, distance: 59.0
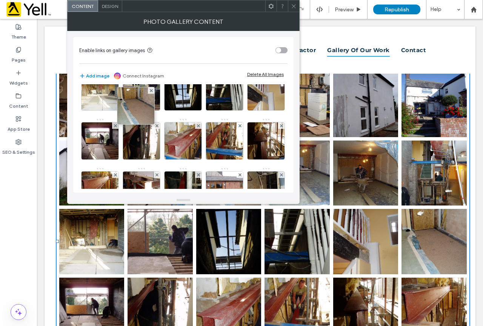
drag, startPoint x: 140, startPoint y: 177, endPoint x: 135, endPoint y: 54, distance: 122.7
click at [135, 54] on div "Enable links on gallery images Add image Connect Instagram Delete All Images Im…" at bounding box center [183, 114] width 220 height 155
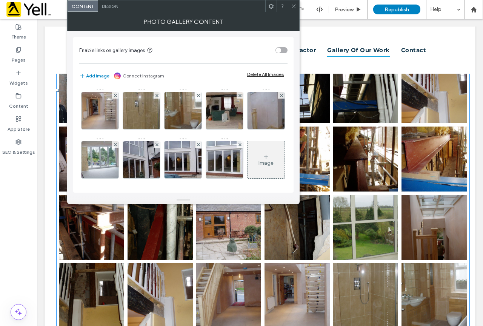
scroll to position [453, 0]
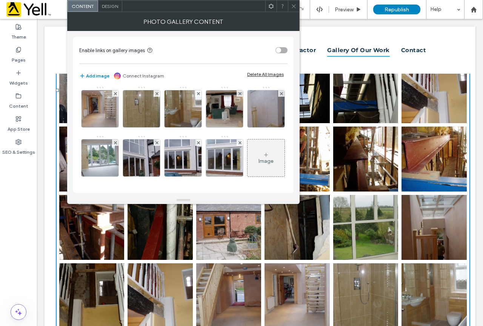
click at [148, 78] on img at bounding box center [141, 59] width 49 height 37
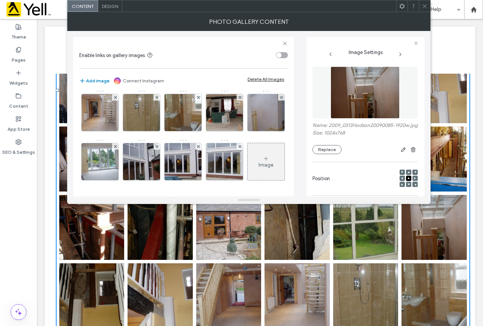
click at [421, 8] on div at bounding box center [424, 5] width 11 height 11
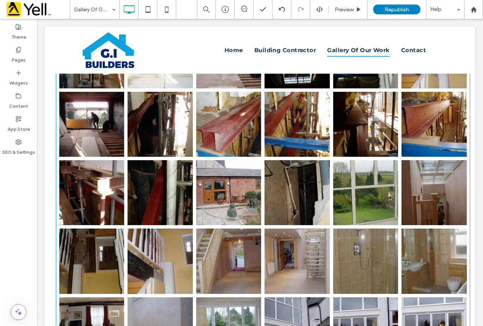
scroll to position [604, 0]
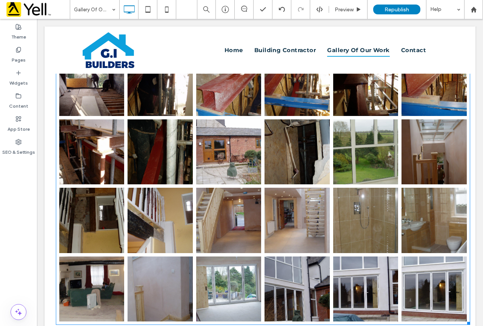
click at [180, 146] on link at bounding box center [159, 151] width 65 height 65
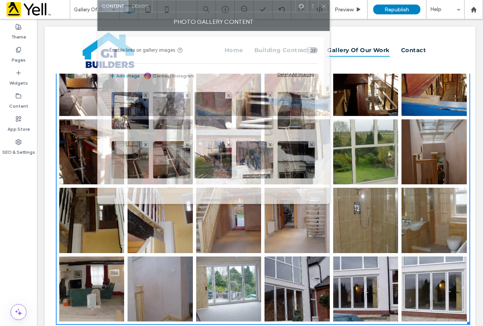
drag, startPoint x: 206, startPoint y: 70, endPoint x: 258, endPoint y: -46, distance: 127.3
click at [258, 0] on html ".wqwq-1{fill:#231f20;} .cls-1q, .cls-2q { fill-rule: evenodd; } .cls-2q { fill:…" at bounding box center [241, 163] width 483 height 326
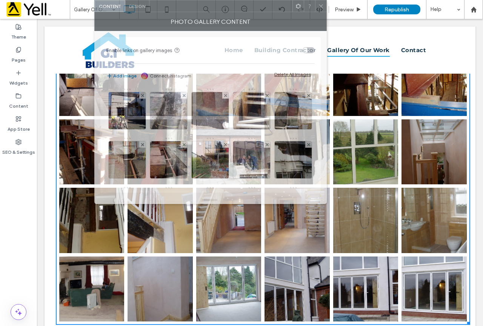
drag, startPoint x: 246, startPoint y: 9, endPoint x: 243, endPoint y: -15, distance: 24.3
click at [243, 0] on html ".wqwq-1{fill:#231f20;} .cls-1q, .cls-2q { fill-rule: evenodd; } .cls-2q { fill:…" at bounding box center [241, 163] width 483 height 326
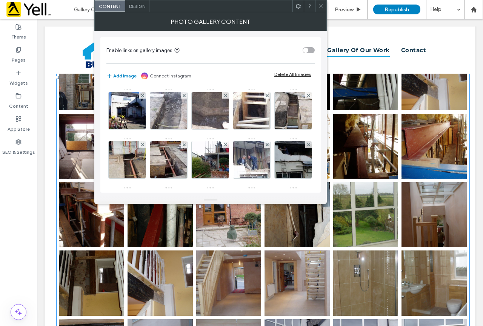
scroll to position [528, 0]
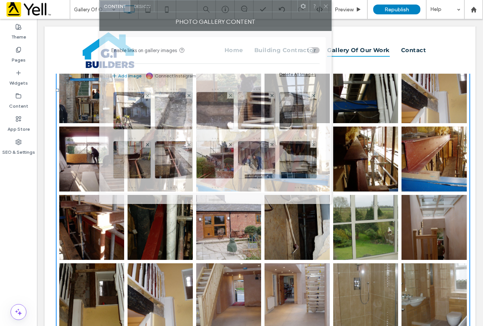
drag, startPoint x: 257, startPoint y: 9, endPoint x: 262, endPoint y: -28, distance: 37.3
click at [262, 0] on html ".wqwq-1{fill:#231f20;} .cls-1q, .cls-2q { fill-rule: evenodd; } .cls-2q { fill:…" at bounding box center [241, 163] width 483 height 326
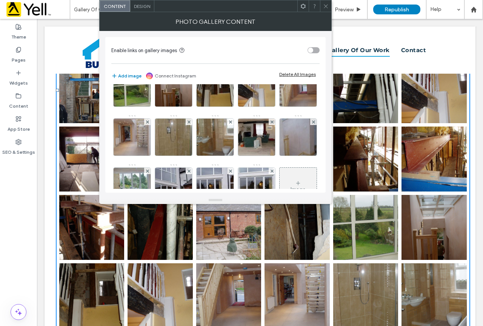
scroll to position [377, 0]
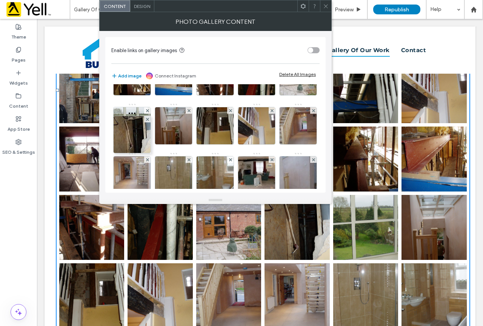
drag, startPoint x: 294, startPoint y: 182, endPoint x: 89, endPoint y: 111, distance: 216.6
click at [105, 112] on div "Enable links on gallery images Add image Connect Instagram Delete All Images Im…" at bounding box center [215, 114] width 220 height 155
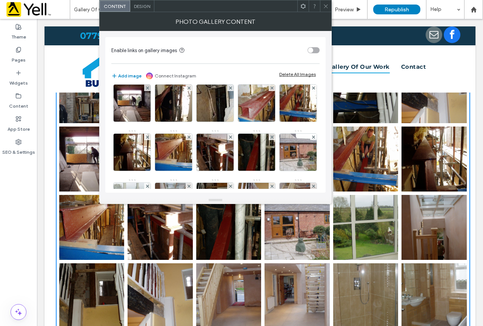
scroll to position [339, 0]
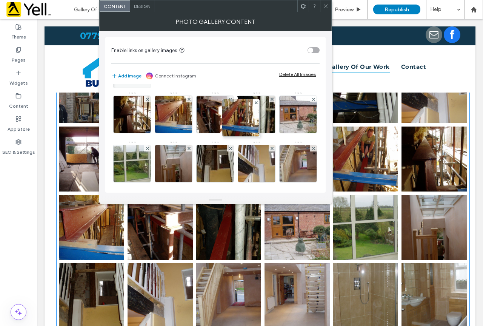
drag, startPoint x: 136, startPoint y: 157, endPoint x: 262, endPoint y: 103, distance: 136.6
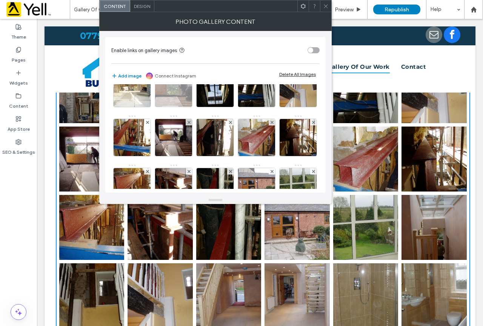
scroll to position [264, 0]
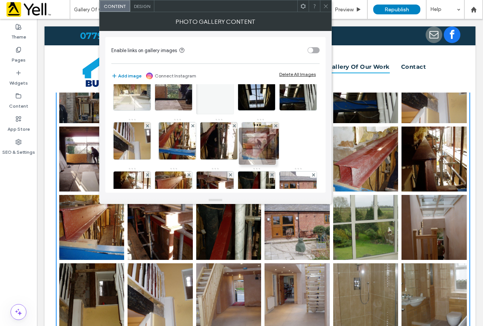
drag, startPoint x: 250, startPoint y: 177, endPoint x: 250, endPoint y: 132, distance: 45.6
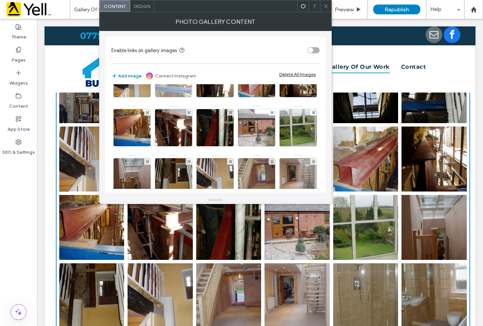
scroll to position [339, 0]
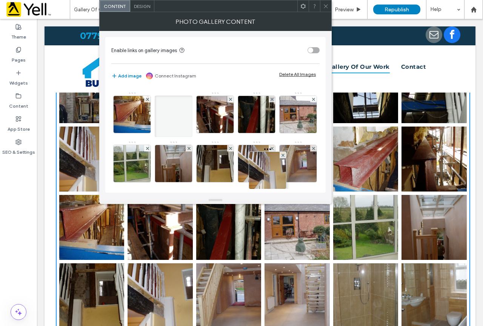
drag, startPoint x: 211, startPoint y: 118, endPoint x: 290, endPoint y: 197, distance: 111.5
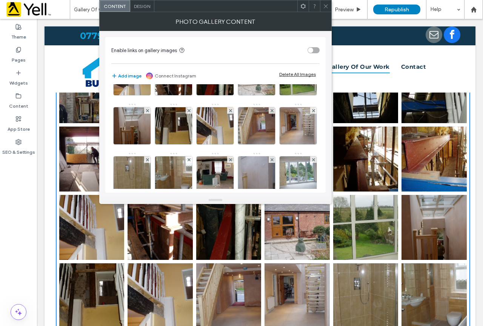
scroll to position [415, 0]
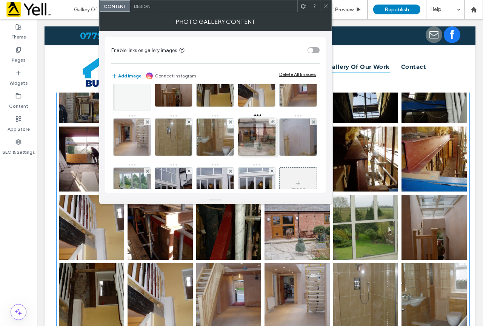
drag, startPoint x: 221, startPoint y: 143, endPoint x: 273, endPoint y: 142, distance: 51.7
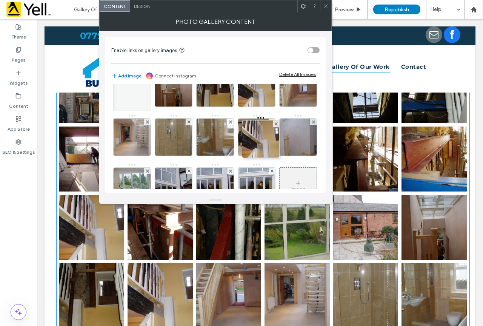
drag, startPoint x: 260, startPoint y: 94, endPoint x: 258, endPoint y: 154, distance: 59.3
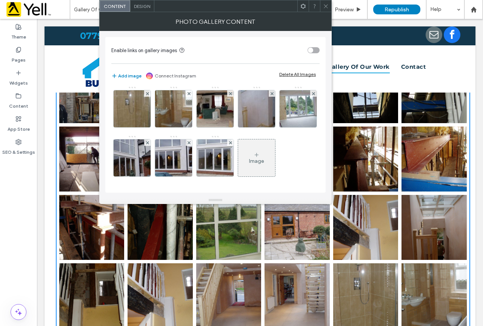
scroll to position [528, 0]
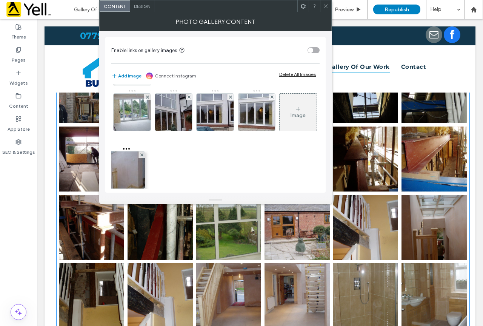
drag, startPoint x: 134, startPoint y: 170, endPoint x: 131, endPoint y: 108, distance: 61.9
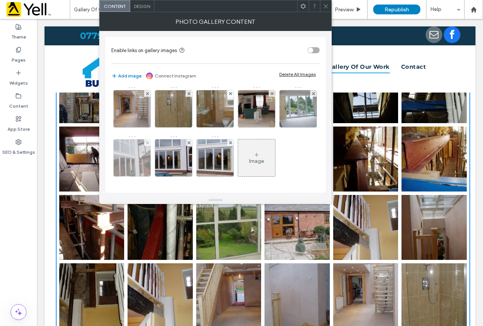
scroll to position [490, 0]
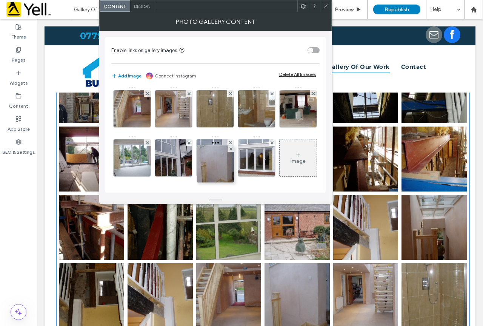
drag, startPoint x: 135, startPoint y: 154, endPoint x: 240, endPoint y: 98, distance: 119.3
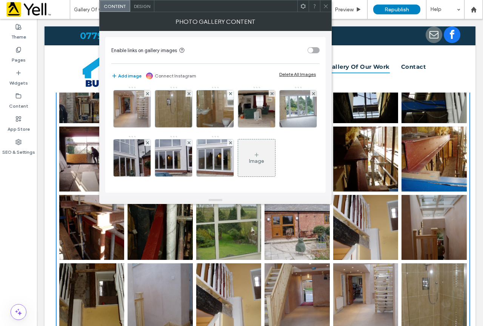
scroll to position [453, 0]
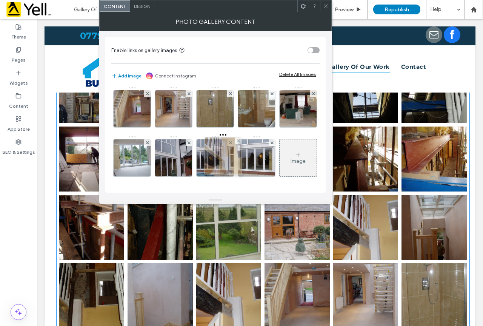
drag, startPoint x: 260, startPoint y: 98, endPoint x: 211, endPoint y: 163, distance: 81.3
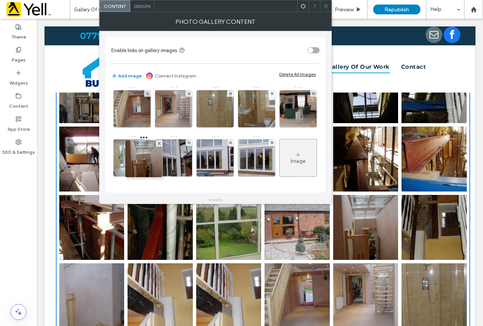
drag, startPoint x: 267, startPoint y: 105, endPoint x: 131, endPoint y: 170, distance: 150.2
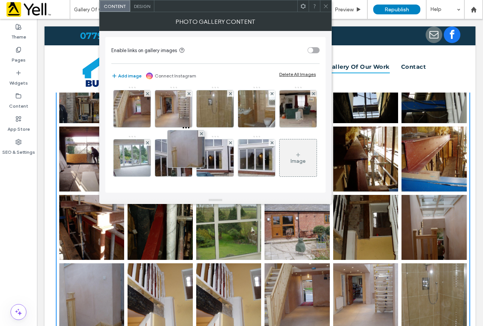
drag, startPoint x: 252, startPoint y: 111, endPoint x: 148, endPoint y: 167, distance: 118.7
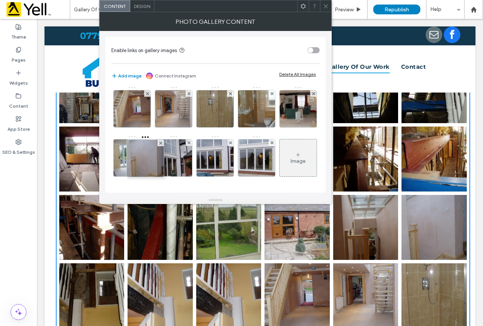
drag, startPoint x: 174, startPoint y: 156, endPoint x: 138, endPoint y: 157, distance: 35.5
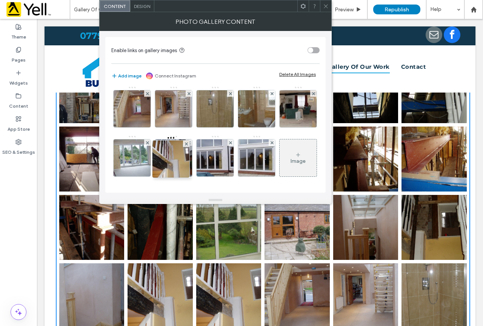
drag, startPoint x: 218, startPoint y: 156, endPoint x: 167, endPoint y: 157, distance: 51.7
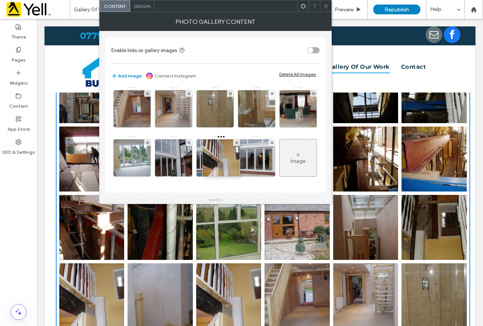
drag, startPoint x: 245, startPoint y: 155, endPoint x: 193, endPoint y: 155, distance: 51.7
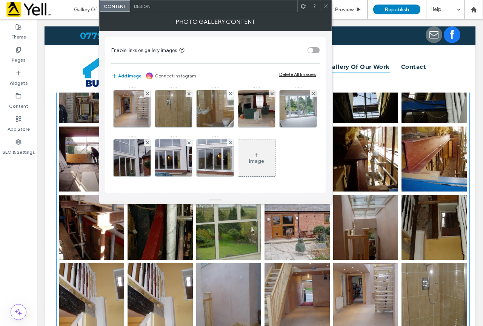
scroll to position [490, 0]
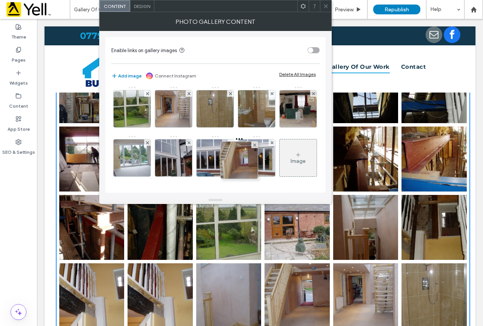
drag, startPoint x: 143, startPoint y: 161, endPoint x: 305, endPoint y: 99, distance: 173.4
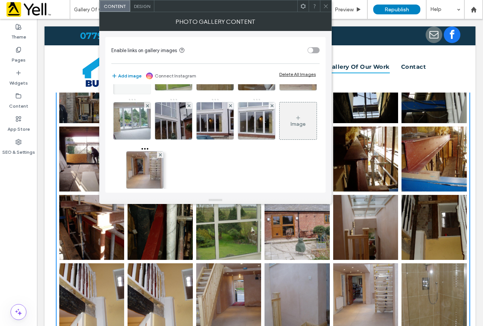
drag, startPoint x: 180, startPoint y: 165, endPoint x: 131, endPoint y: 165, distance: 49.0
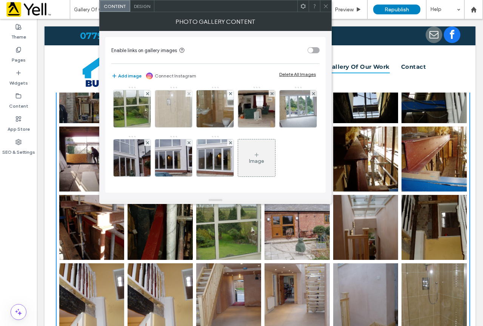
scroll to position [566, 0]
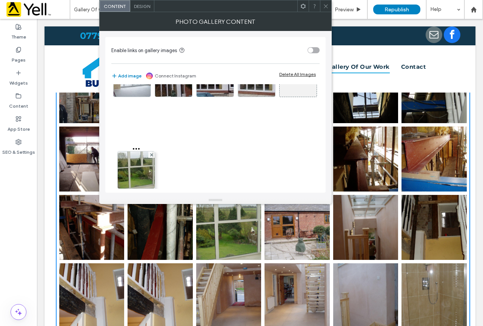
drag, startPoint x: 180, startPoint y: 97, endPoint x: 136, endPoint y: 143, distance: 64.0
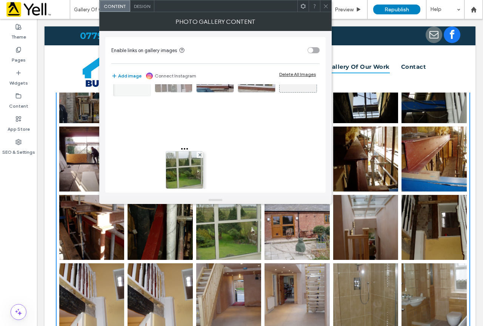
drag, startPoint x: 129, startPoint y: 143, endPoint x: 220, endPoint y: 141, distance: 90.9
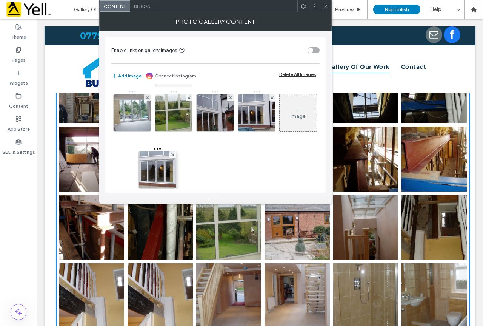
scroll to position [492, 0]
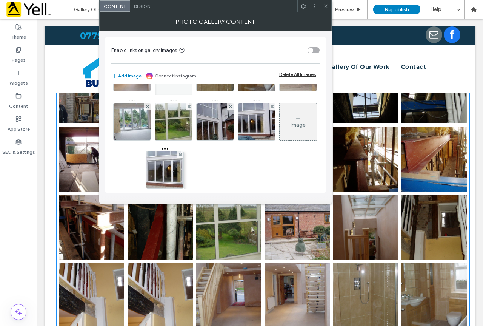
drag, startPoint x: 142, startPoint y: 152, endPoint x: 181, endPoint y: 91, distance: 72.9
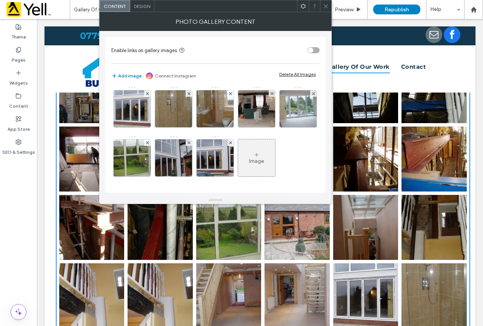
scroll to position [515, 0]
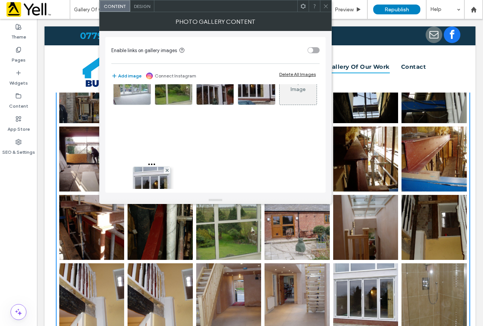
drag, startPoint x: 169, startPoint y: 132, endPoint x: 142, endPoint y: 182, distance: 56.6
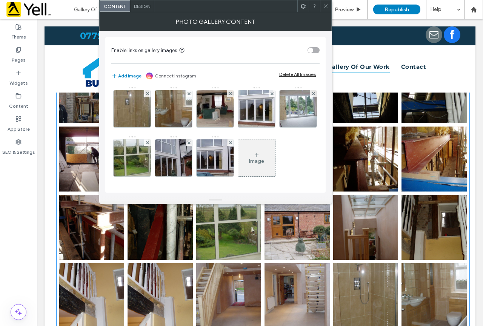
scroll to position [590, 0]
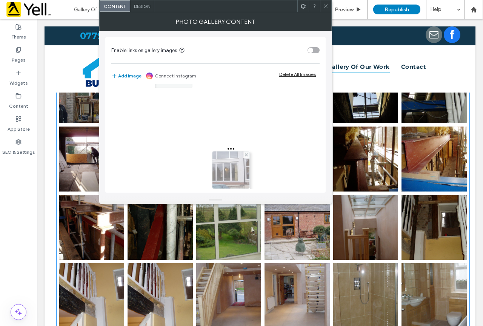
drag, startPoint x: 126, startPoint y: 151, endPoint x: 221, endPoint y: 104, distance: 106.1
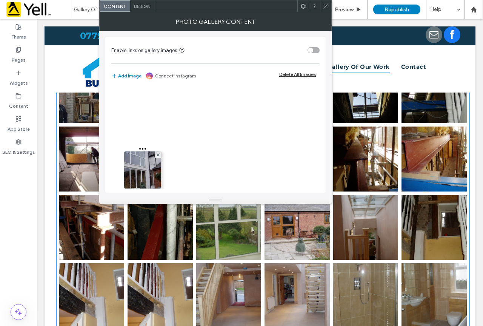
scroll to position [541, 0]
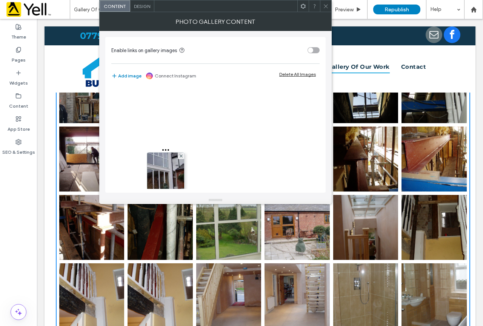
drag, startPoint x: 126, startPoint y: 159, endPoint x: 262, endPoint y: 85, distance: 154.9
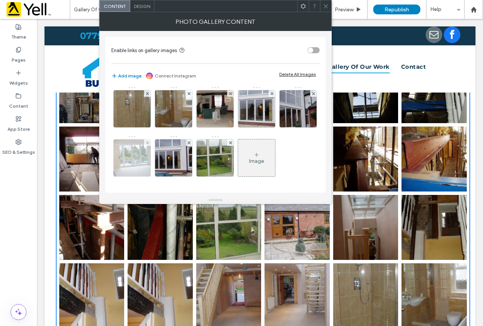
scroll to position [590, 0]
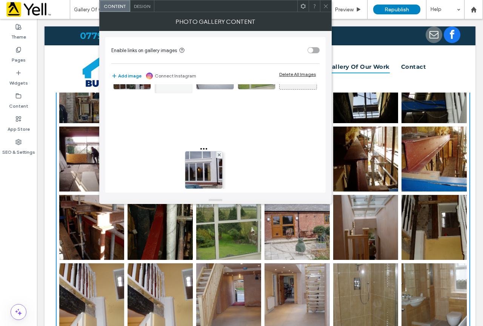
drag, startPoint x: 263, startPoint y: 118, endPoint x: 201, endPoint y: 119, distance: 61.5
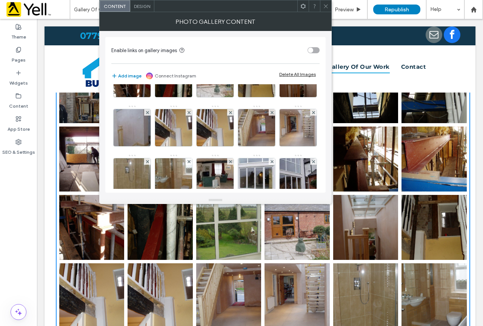
scroll to position [364, 0]
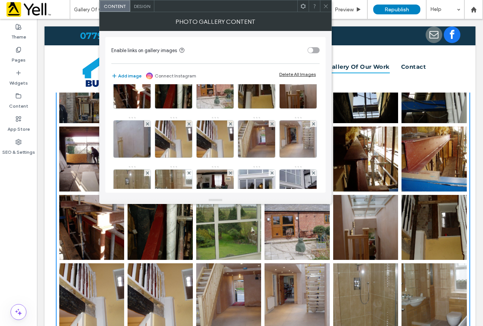
click at [327, 8] on icon at bounding box center [326, 6] width 6 height 6
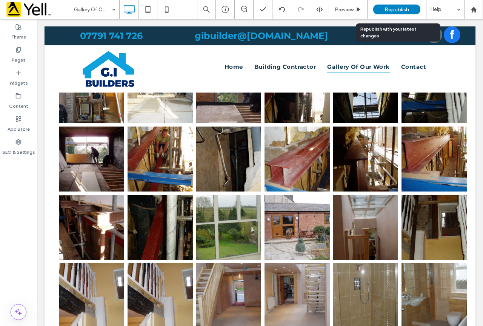
click at [402, 6] on span "Republish" at bounding box center [396, 9] width 25 height 6
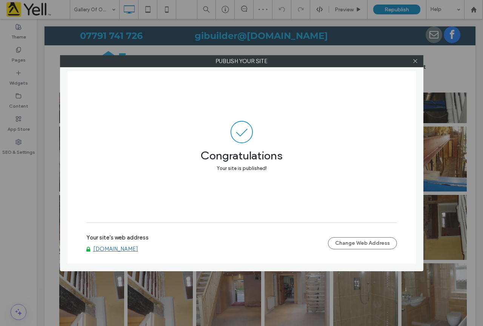
click at [137, 246] on link "[DOMAIN_NAME]" at bounding box center [115, 248] width 45 height 7
click at [416, 59] on icon at bounding box center [415, 61] width 6 height 6
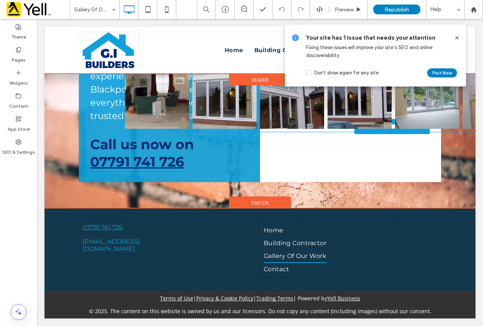
scroll to position [323, 0]
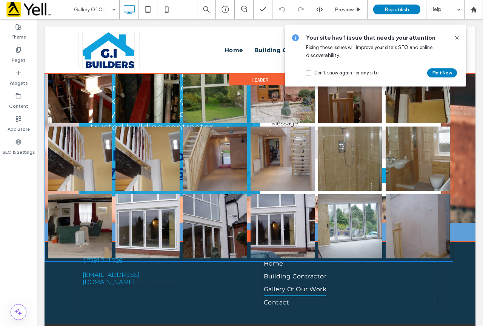
drag, startPoint x: 97, startPoint y: 255, endPoint x: 85, endPoint y: 238, distance: 20.4
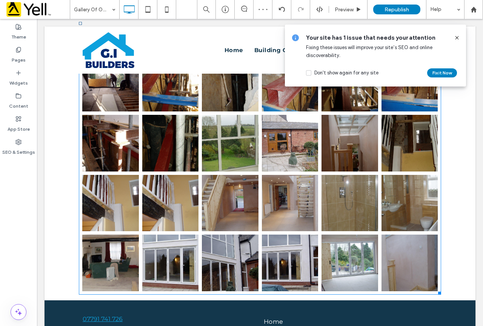
scroll to position [814, 0]
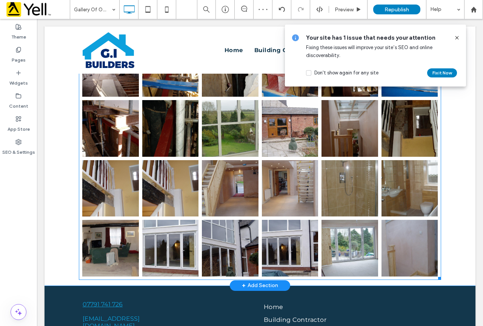
click at [215, 169] on link at bounding box center [230, 188] width 57 height 57
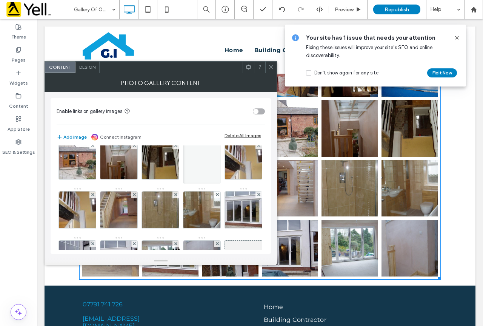
scroll to position [404, 0]
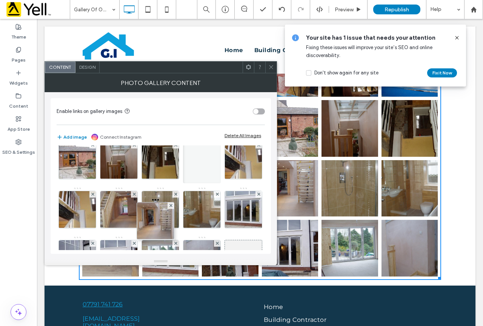
drag, startPoint x: 79, startPoint y: 231, endPoint x: 180, endPoint y: 198, distance: 106.0
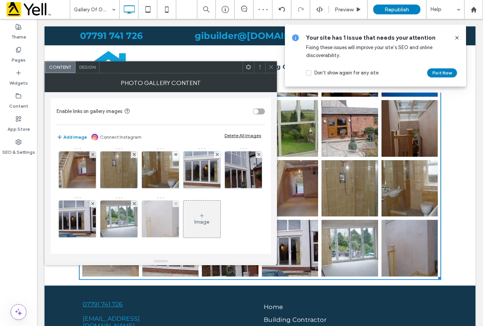
scroll to position [553, 0]
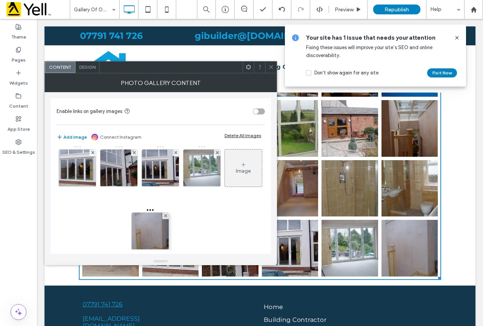
drag, startPoint x: 72, startPoint y: 242, endPoint x: 160, endPoint y: 135, distance: 138.9
click at [160, 135] on div "Enable links on gallery images Add image Connect Instagram Delete All Images Im…" at bounding box center [161, 175] width 220 height 155
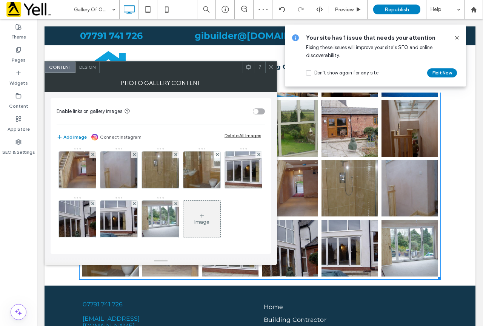
scroll to position [477, 0]
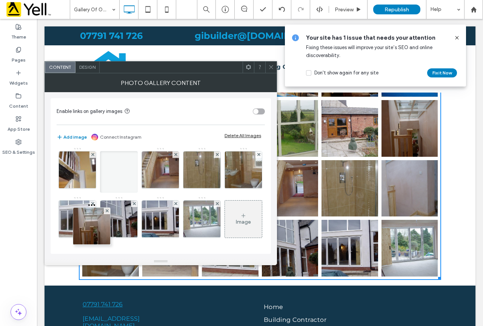
drag, startPoint x: 161, startPoint y: 231, endPoint x: 57, endPoint y: 170, distance: 120.7
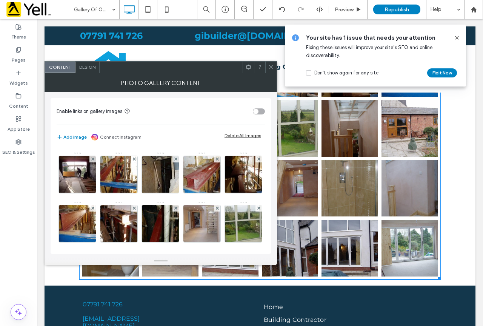
scroll to position [302, 0]
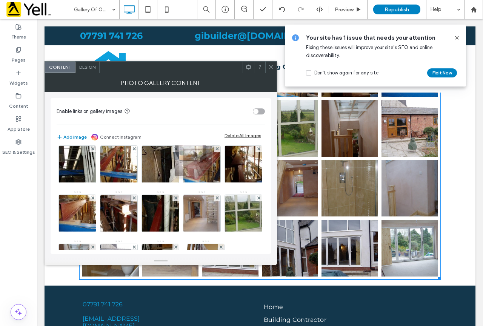
drag, startPoint x: 168, startPoint y: 221, endPoint x: 204, endPoint y: 155, distance: 74.8
click at [177, 134] on img at bounding box center [201, 115] width 49 height 37
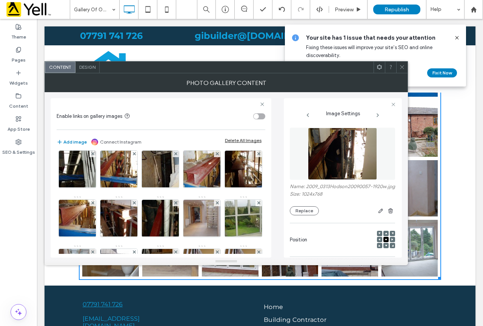
click at [401, 66] on use at bounding box center [402, 67] width 4 height 4
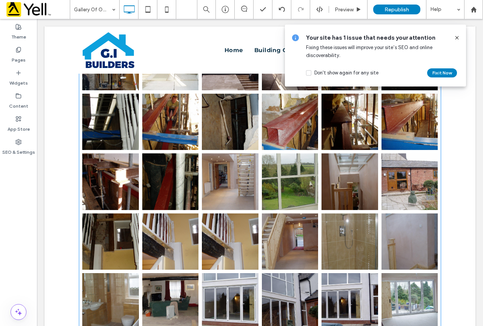
scroll to position [700, 0]
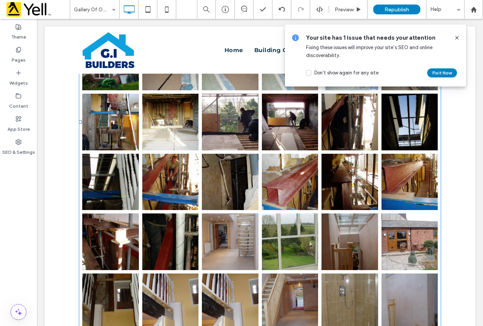
click at [232, 147] on link at bounding box center [230, 122] width 57 height 57
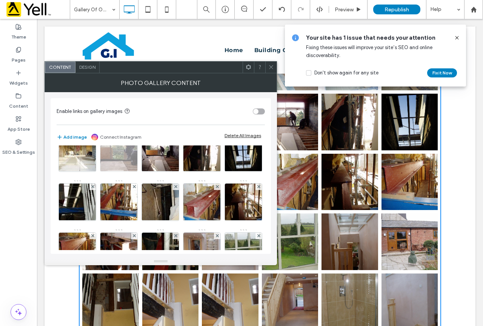
scroll to position [302, 0]
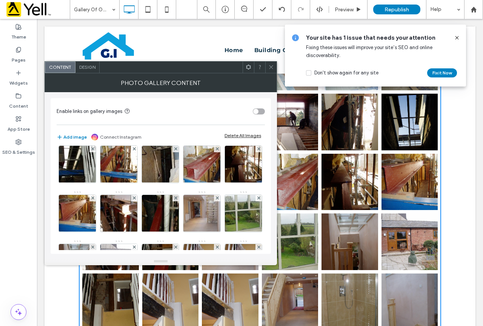
click at [219, 84] on img at bounding box center [243, 66] width 49 height 37
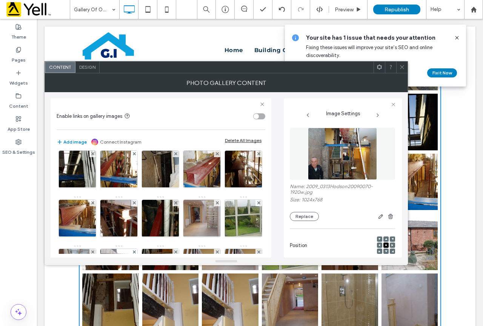
click at [341, 158] on img at bounding box center [342, 153] width 69 height 52
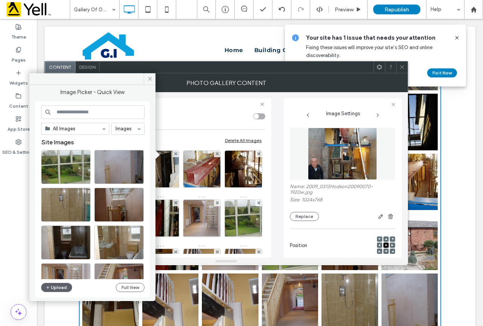
click at [341, 158] on img at bounding box center [342, 153] width 69 height 52
click at [402, 68] on icon at bounding box center [402, 67] width 6 height 6
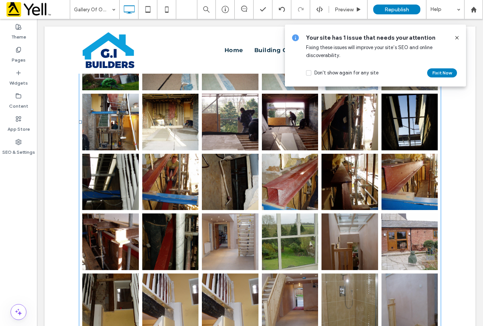
click at [114, 121] on link at bounding box center [110, 122] width 57 height 57
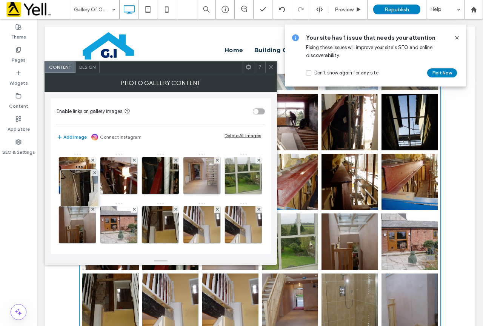
scroll to position [290, 0]
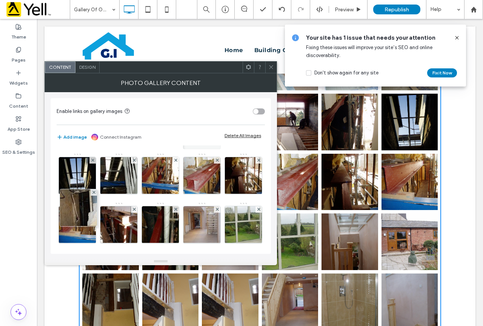
drag, startPoint x: 80, startPoint y: 226, endPoint x: 80, endPoint y: 148, distance: 77.7
click at [80, 148] on div "Image" at bounding box center [160, 128] width 207 height 539
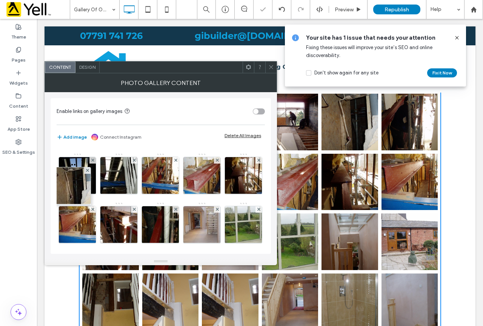
scroll to position [241, 0]
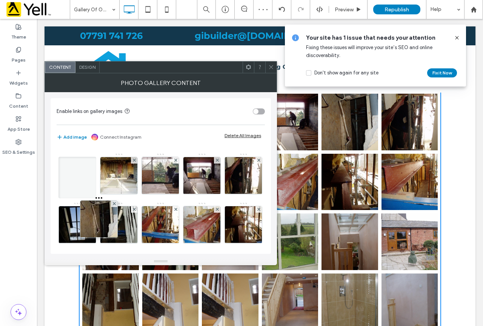
drag, startPoint x: 78, startPoint y: 217, endPoint x: 97, endPoint y: 149, distance: 70.4
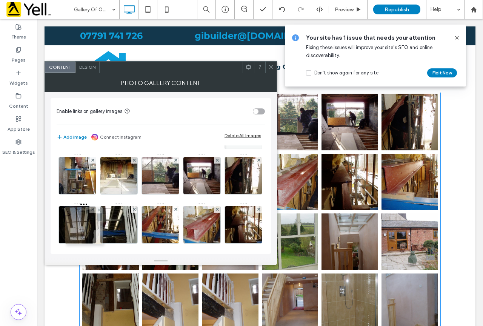
drag, startPoint x: 116, startPoint y: 220, endPoint x: 77, endPoint y: 221, distance: 38.9
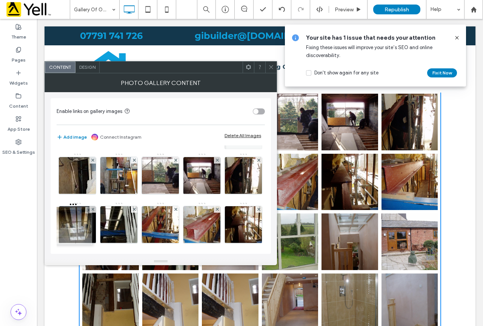
drag, startPoint x: 119, startPoint y: 225, endPoint x: 58, endPoint y: 225, distance: 60.7
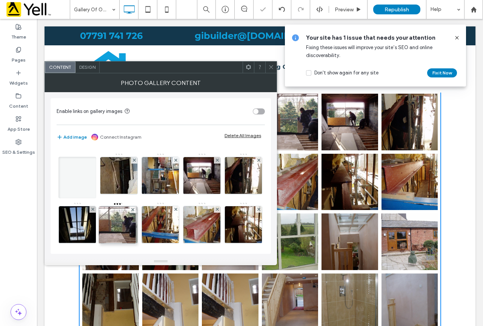
drag, startPoint x: 201, startPoint y: 228, endPoint x: 96, endPoint y: 229, distance: 105.2
click at [96, 229] on div "Image" at bounding box center [160, 177] width 207 height 539
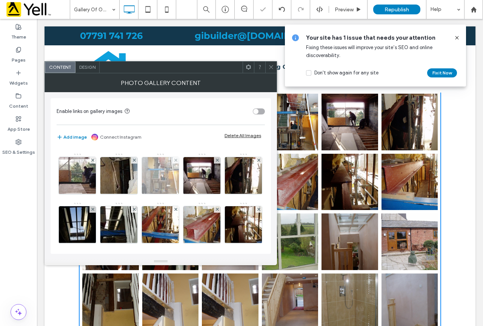
scroll to position [279, 0]
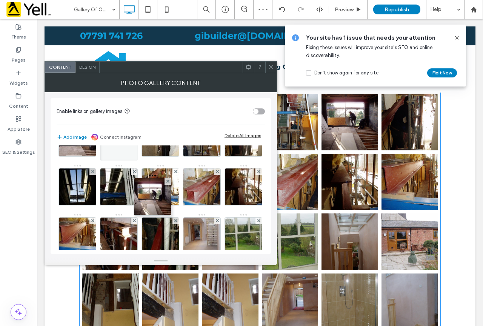
drag, startPoint x: 84, startPoint y: 230, endPoint x: 171, endPoint y: 180, distance: 100.7
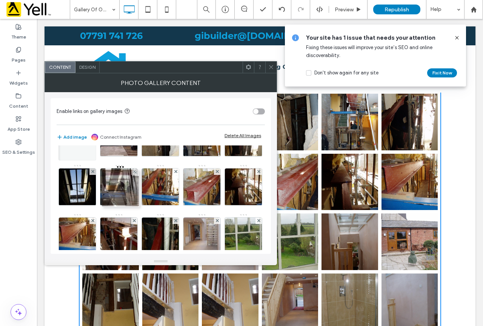
drag, startPoint x: 158, startPoint y: 188, endPoint x: 103, endPoint y: 190, distance: 54.4
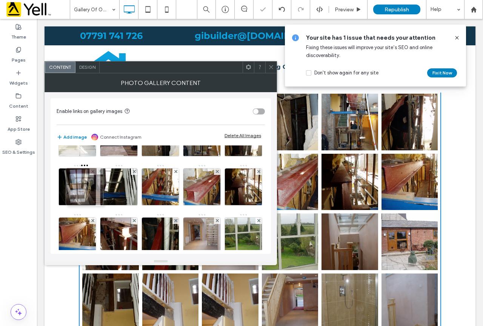
drag, startPoint x: 113, startPoint y: 195, endPoint x: 71, endPoint y: 195, distance: 42.6
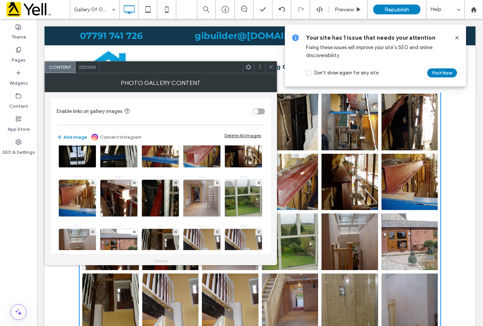
scroll to position [355, 0]
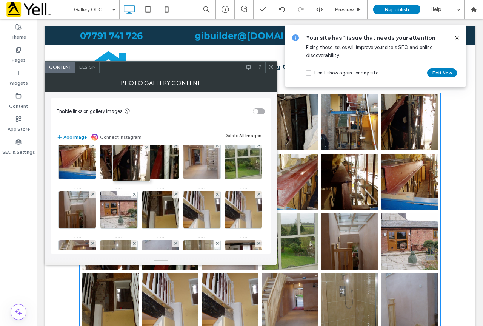
drag, startPoint x: 160, startPoint y: 167, endPoint x: 106, endPoint y: 171, distance: 54.1
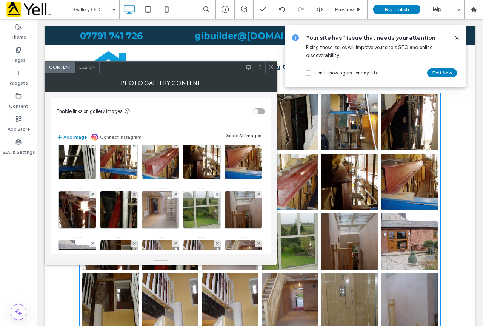
scroll to position [317, 0]
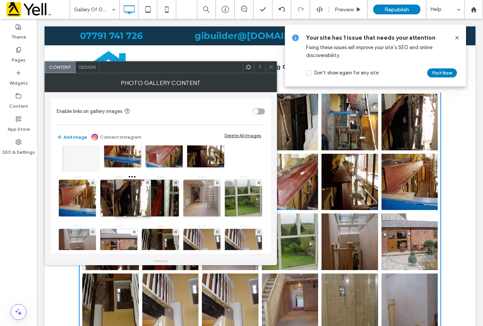
drag, startPoint x: 157, startPoint y: 200, endPoint x: 112, endPoint y: 200, distance: 44.9
click at [112, 200] on div "Image" at bounding box center [160, 101] width 207 height 539
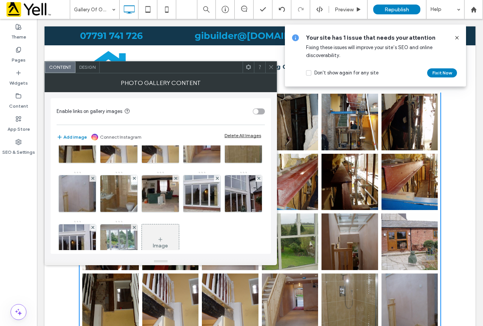
scroll to position [430, 0]
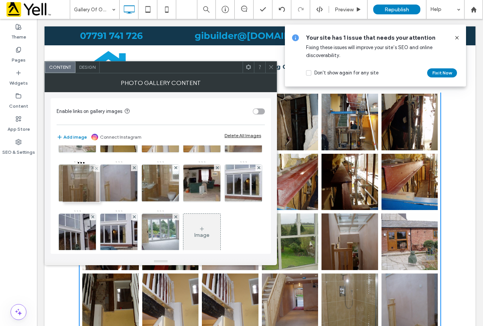
drag, startPoint x: 164, startPoint y: 180, endPoint x: 65, endPoint y: 181, distance: 99.2
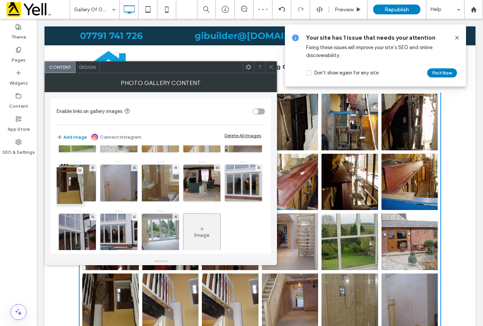
drag, startPoint x: 88, startPoint y: 234, endPoint x: 70, endPoint y: 172, distance: 64.7
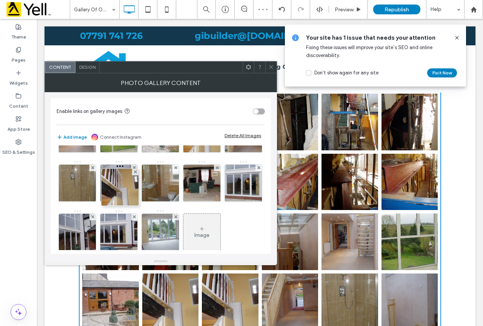
drag, startPoint x: 124, startPoint y: 240, endPoint x: 125, endPoint y: 191, distance: 49.0
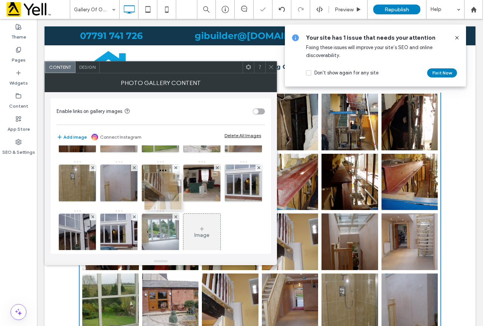
drag, startPoint x: 151, startPoint y: 240, endPoint x: 152, endPoint y: 194, distance: 45.7
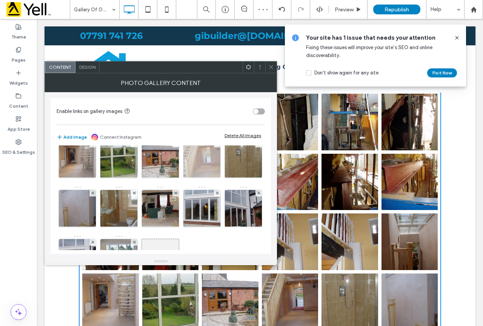
scroll to position [392, 0]
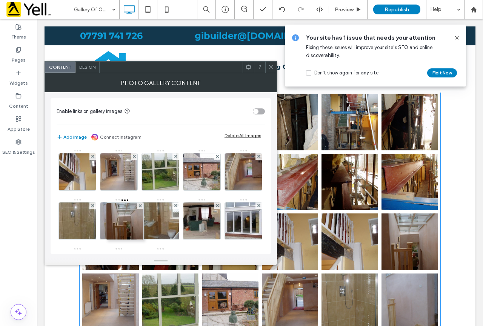
drag, startPoint x: 206, startPoint y: 227, endPoint x: 108, endPoint y: 228, distance: 97.7
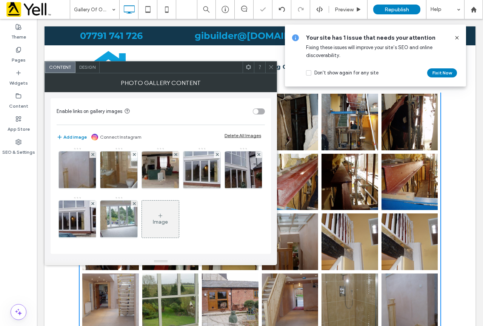
scroll to position [468, 0]
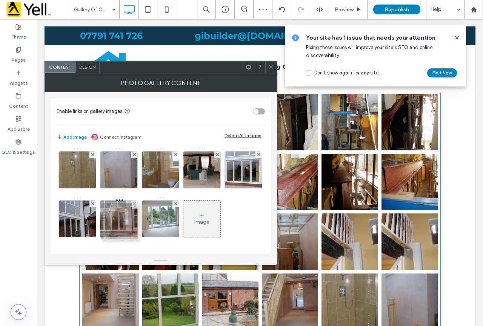
drag, startPoint x: 200, startPoint y: 204, endPoint x: 107, endPoint y: 207, distance: 93.6
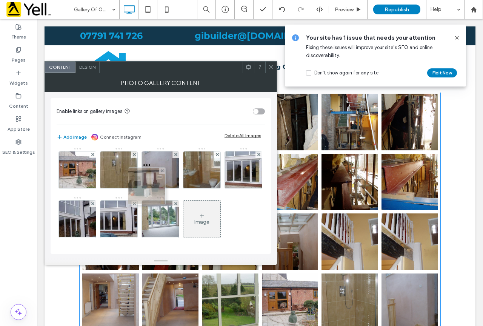
drag, startPoint x: 203, startPoint y: 236, endPoint x: 146, endPoint y: 154, distance: 99.7
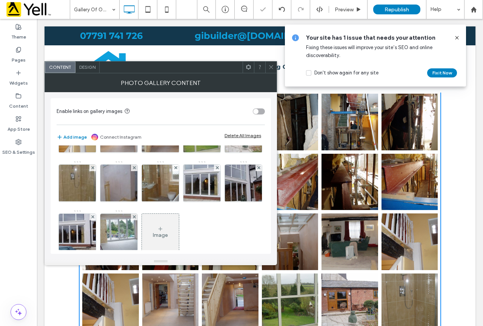
scroll to position [392, 0]
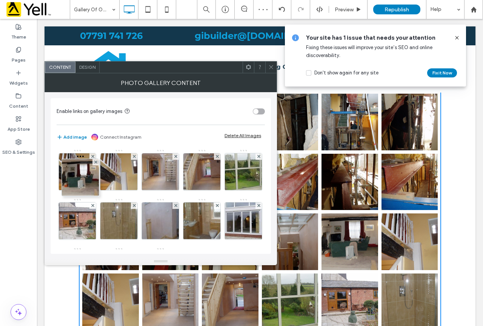
drag, startPoint x: 159, startPoint y: 225, endPoint x: 58, endPoint y: 170, distance: 114.9
click at [58, 170] on div "Image" at bounding box center [160, 26] width 207 height 539
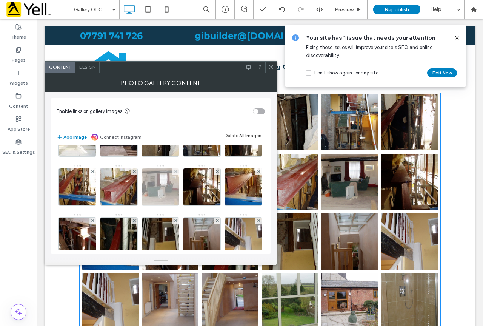
scroll to position [317, 0]
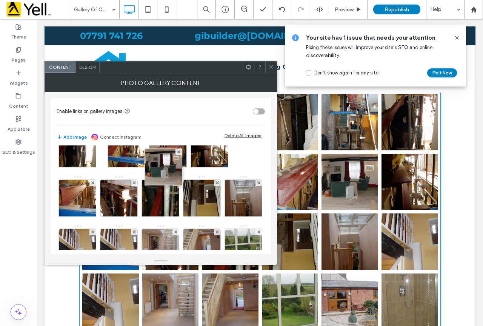
drag, startPoint x: 79, startPoint y: 240, endPoint x: 177, endPoint y: 144, distance: 136.8
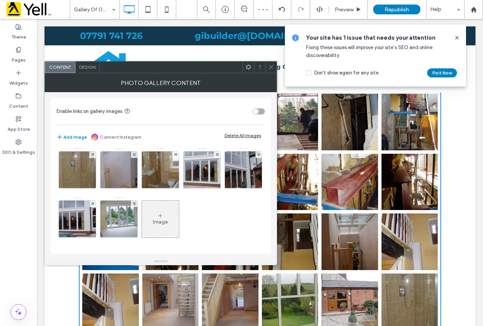
scroll to position [590, 0]
click at [272, 66] on icon at bounding box center [271, 67] width 6 height 6
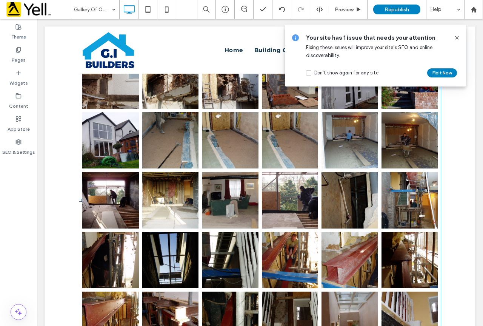
scroll to position [625, 0]
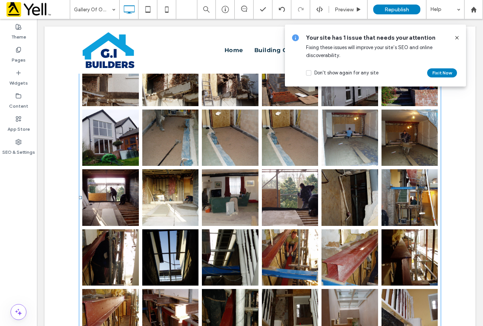
click at [204, 209] on link at bounding box center [230, 197] width 57 height 57
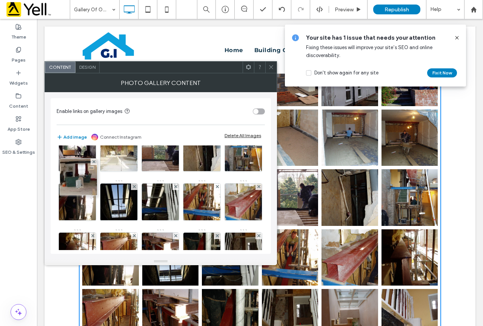
scroll to position [215, 0]
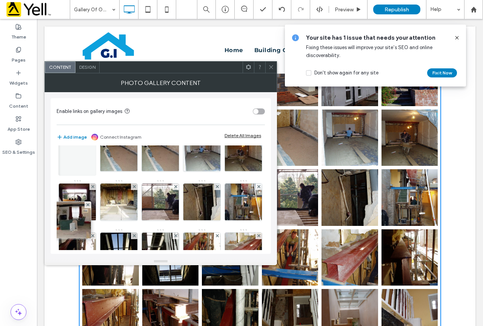
drag, startPoint x: 165, startPoint y: 205, endPoint x: 57, endPoint y: 166, distance: 115.0
click at [57, 166] on div "Image" at bounding box center [160, 203] width 207 height 539
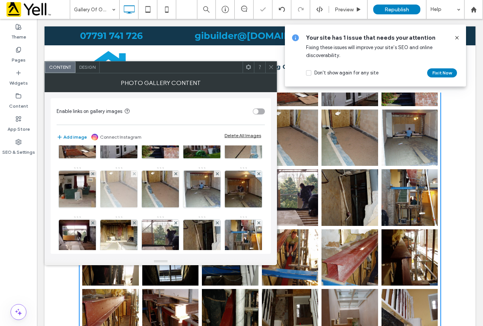
scroll to position [177, 0]
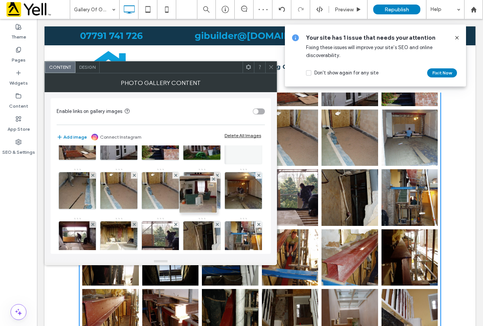
drag, startPoint x: 74, startPoint y: 234, endPoint x: 232, endPoint y: 169, distance: 170.6
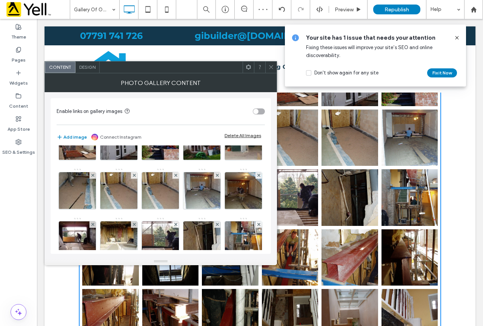
click at [270, 71] on span at bounding box center [271, 66] width 6 height 11
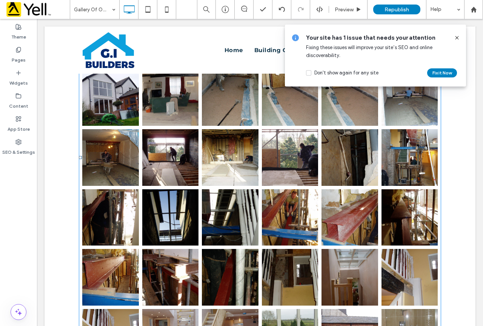
scroll to position [700, 0]
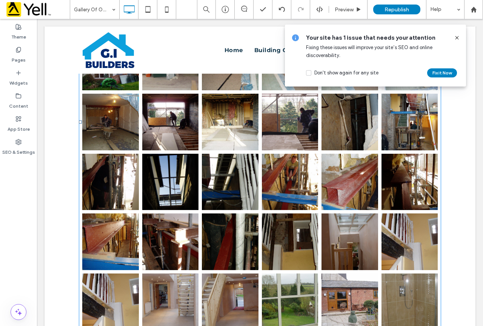
click at [215, 197] on link at bounding box center [230, 182] width 57 height 57
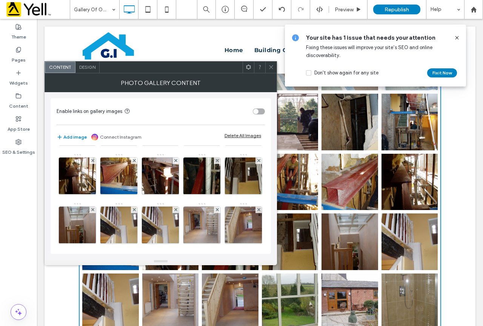
scroll to position [339, 0]
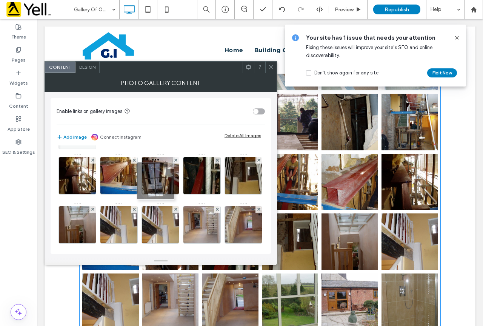
drag, startPoint x: 205, startPoint y: 184, endPoint x: 157, endPoint y: 189, distance: 48.6
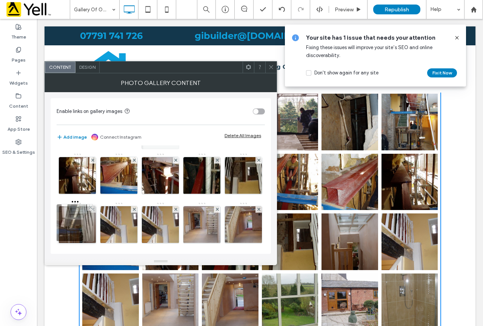
drag, startPoint x: 77, startPoint y: 225, endPoint x: 72, endPoint y: 227, distance: 4.9
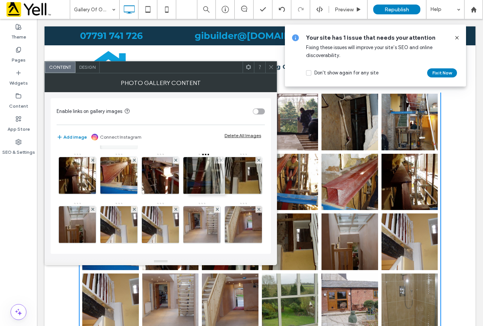
drag, startPoint x: 68, startPoint y: 220, endPoint x: 194, endPoint y: 172, distance: 135.1
click at [273, 70] on span at bounding box center [271, 66] width 6 height 11
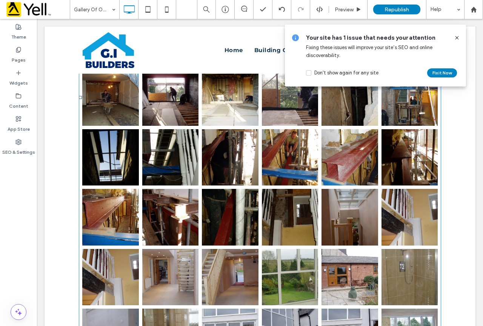
scroll to position [776, 0]
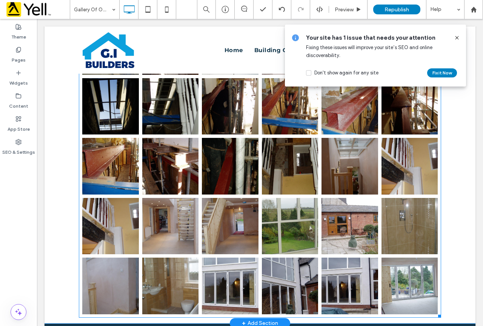
click at [260, 196] on li "Button" at bounding box center [290, 166] width 60 height 60
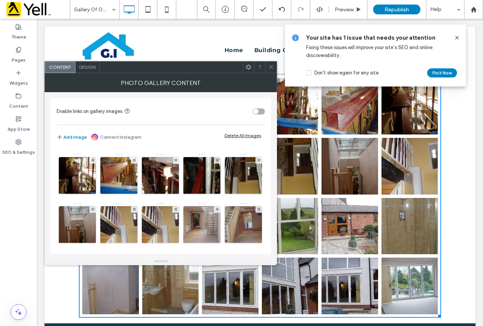
scroll to position [453, 0]
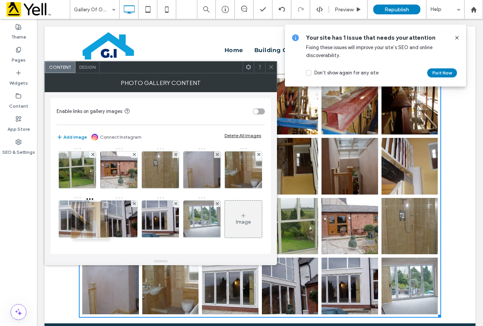
drag, startPoint x: 121, startPoint y: 210, endPoint x: 84, endPoint y: 212, distance: 36.6
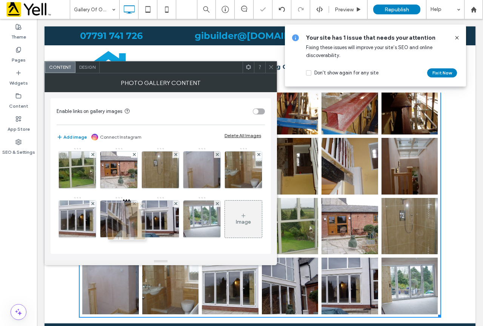
drag, startPoint x: 160, startPoint y: 208, endPoint x: 115, endPoint y: 211, distance: 45.0
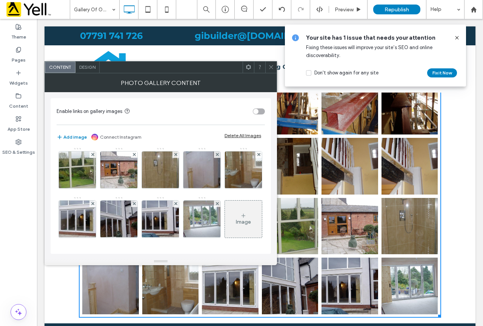
click at [271, 65] on icon at bounding box center [271, 67] width 6 height 6
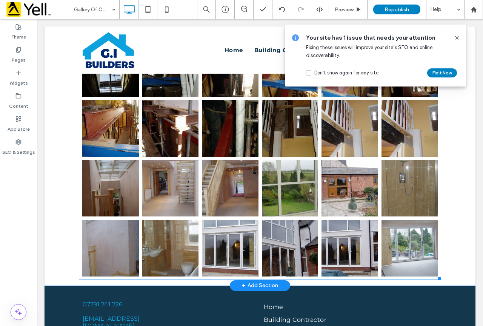
scroll to position [851, 0]
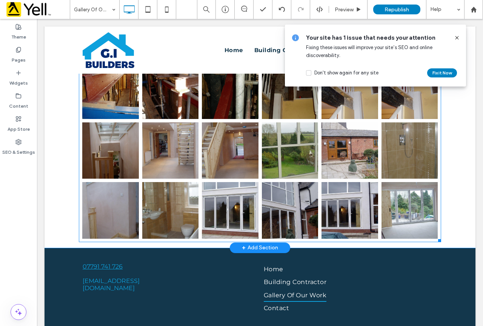
click at [186, 184] on link at bounding box center [170, 210] width 57 height 57
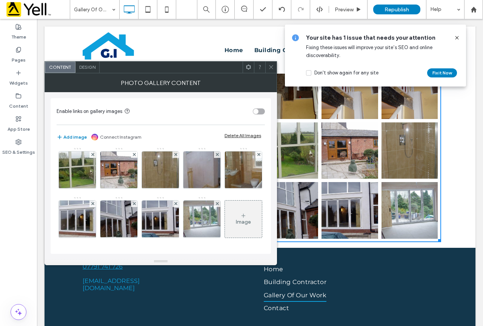
scroll to position [528, 0]
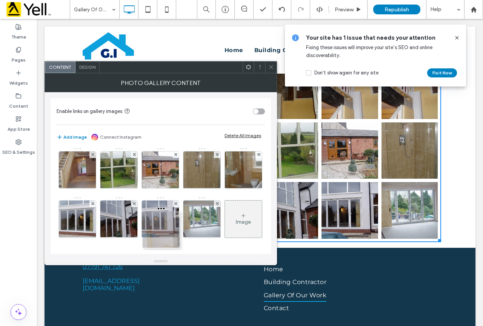
drag, startPoint x: 75, startPoint y: 241, endPoint x: 160, endPoint y: 147, distance: 125.5
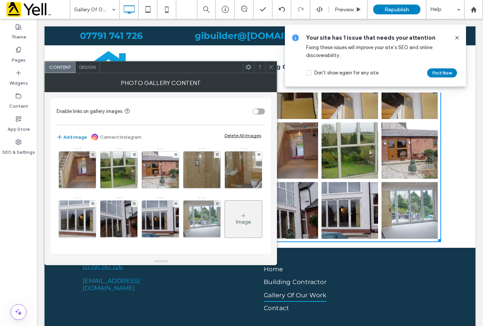
scroll to position [553, 0]
click at [273, 68] on icon at bounding box center [271, 67] width 6 height 6
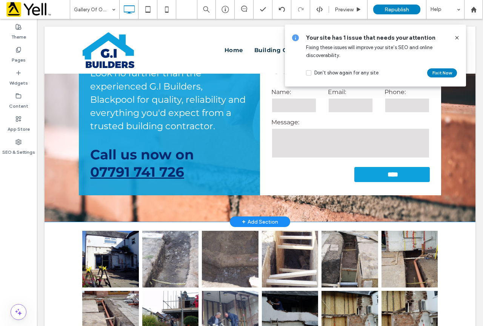
scroll to position [323, 0]
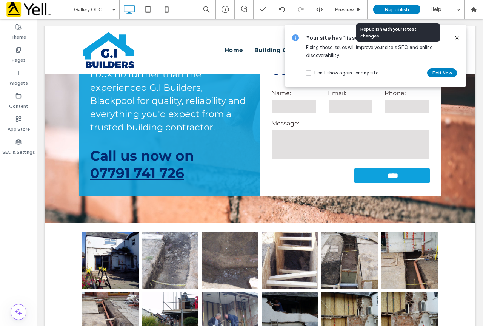
click at [399, 8] on span "Republish" at bounding box center [396, 9] width 25 height 6
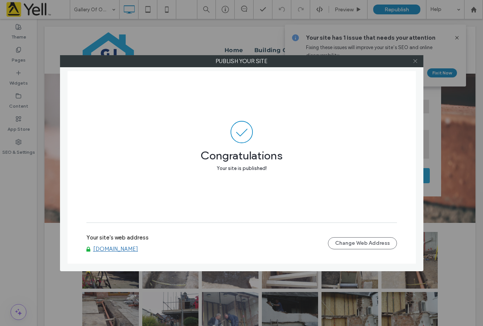
click at [414, 66] on span at bounding box center [415, 60] width 6 height 11
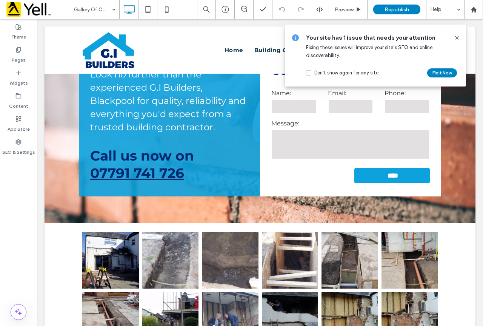
click at [458, 38] on icon at bounding box center [457, 38] width 6 height 6
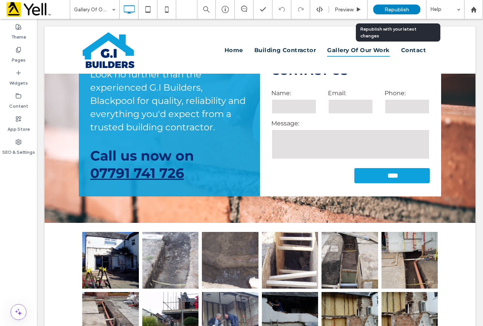
click at [396, 9] on span "Republish" at bounding box center [396, 9] width 25 height 6
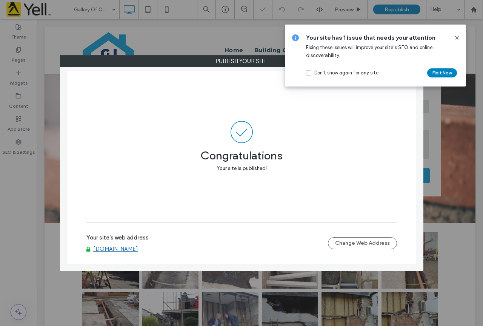
click at [458, 38] on icon at bounding box center [457, 38] width 6 height 6
